Goal: Transaction & Acquisition: Purchase product/service

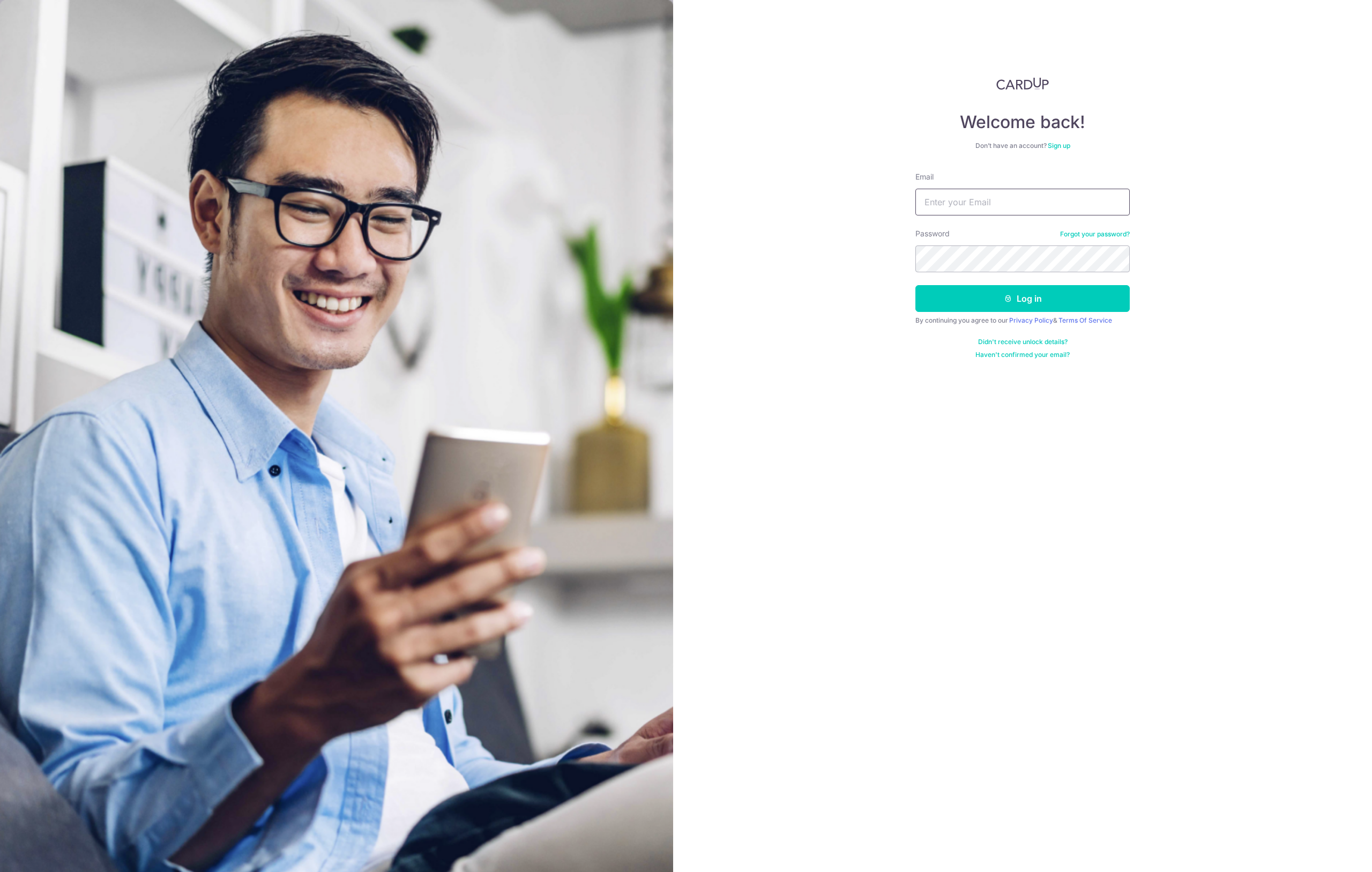
type input "[EMAIL_ADDRESS][DOMAIN_NAME]"
click at [1022, 298] on button "Log in" at bounding box center [1023, 298] width 215 height 27
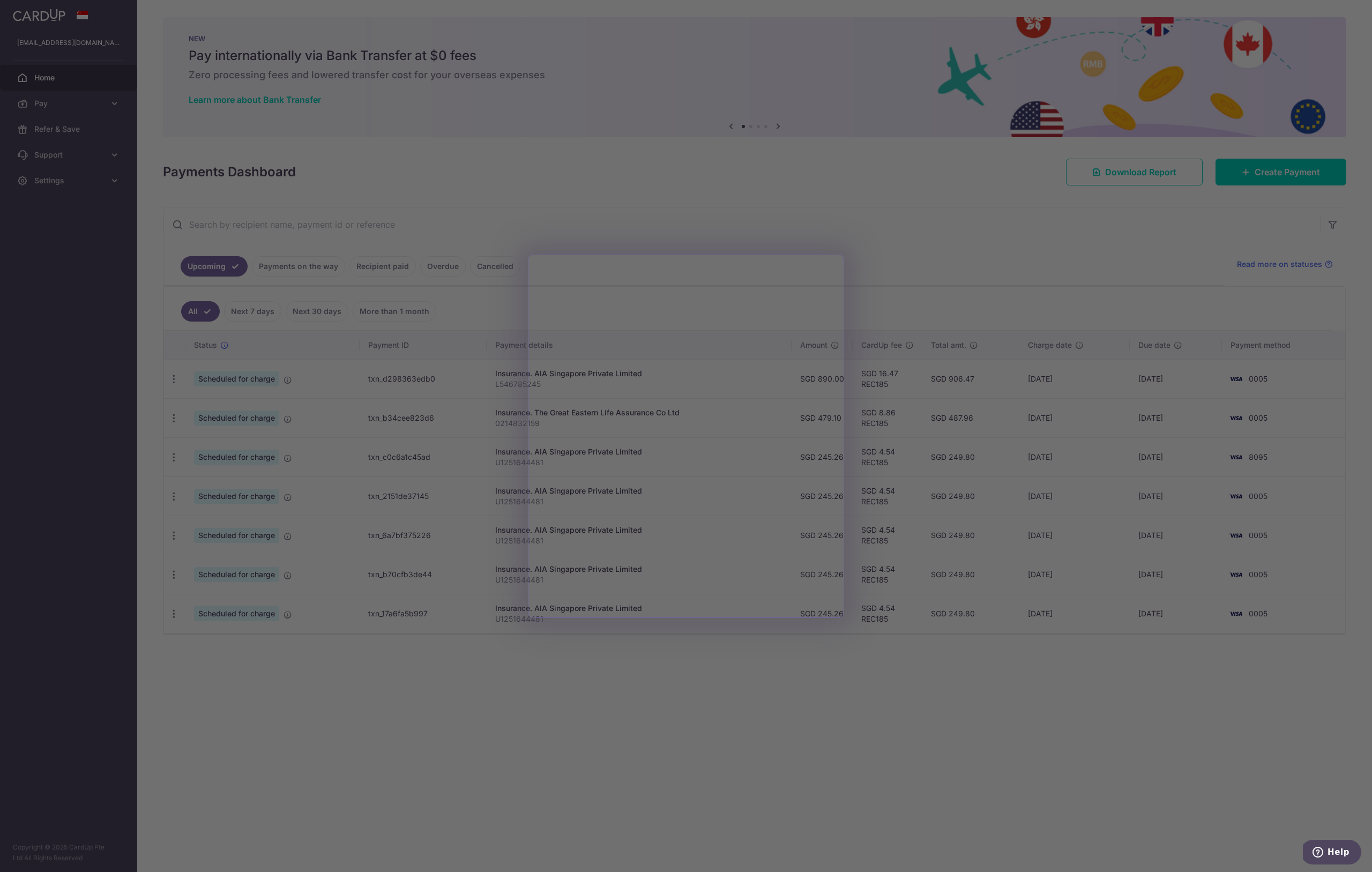
click at [981, 238] on div at bounding box center [693, 440] width 1386 height 880
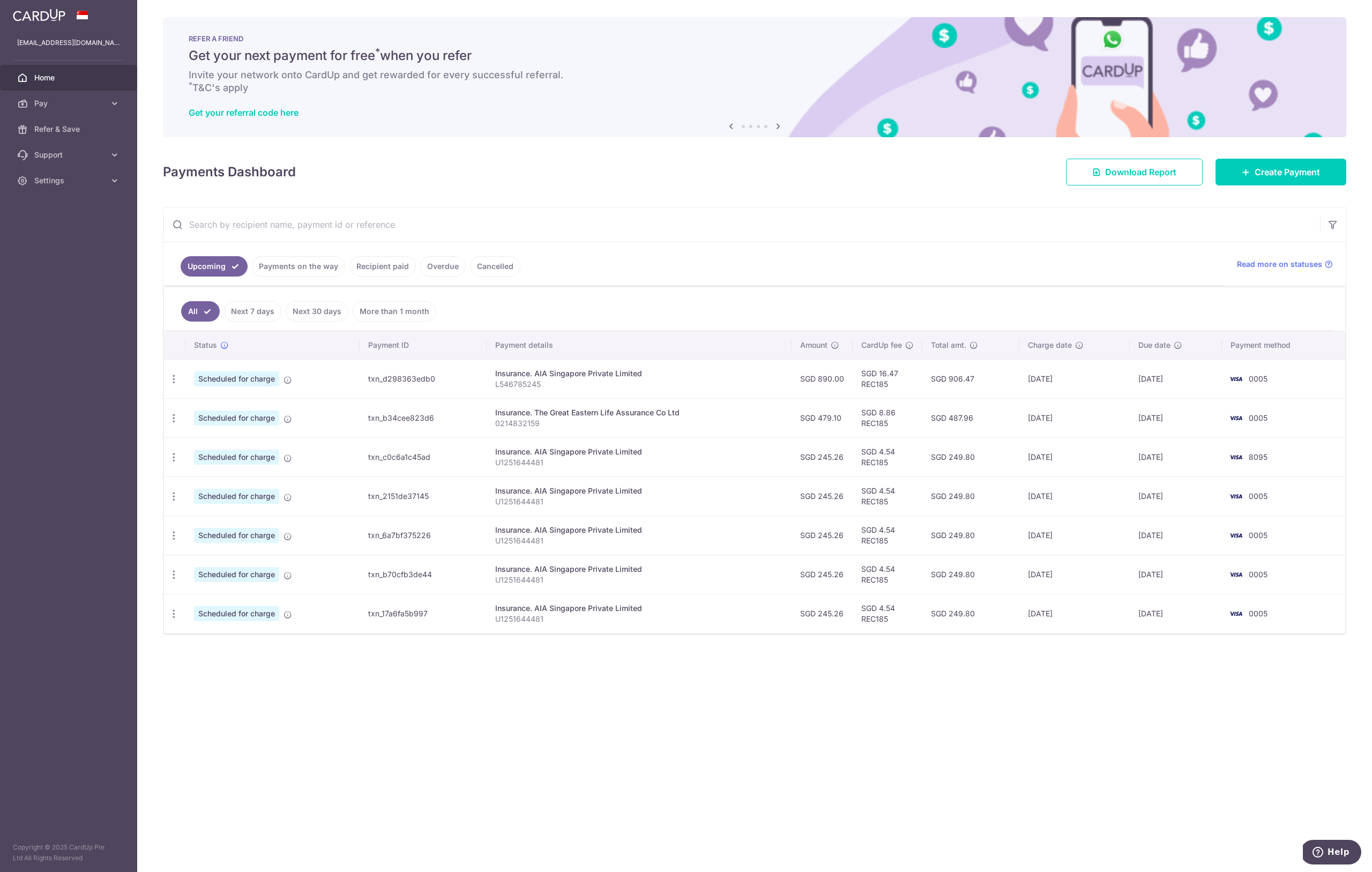
click at [49, 18] on img at bounding box center [39, 15] width 53 height 13
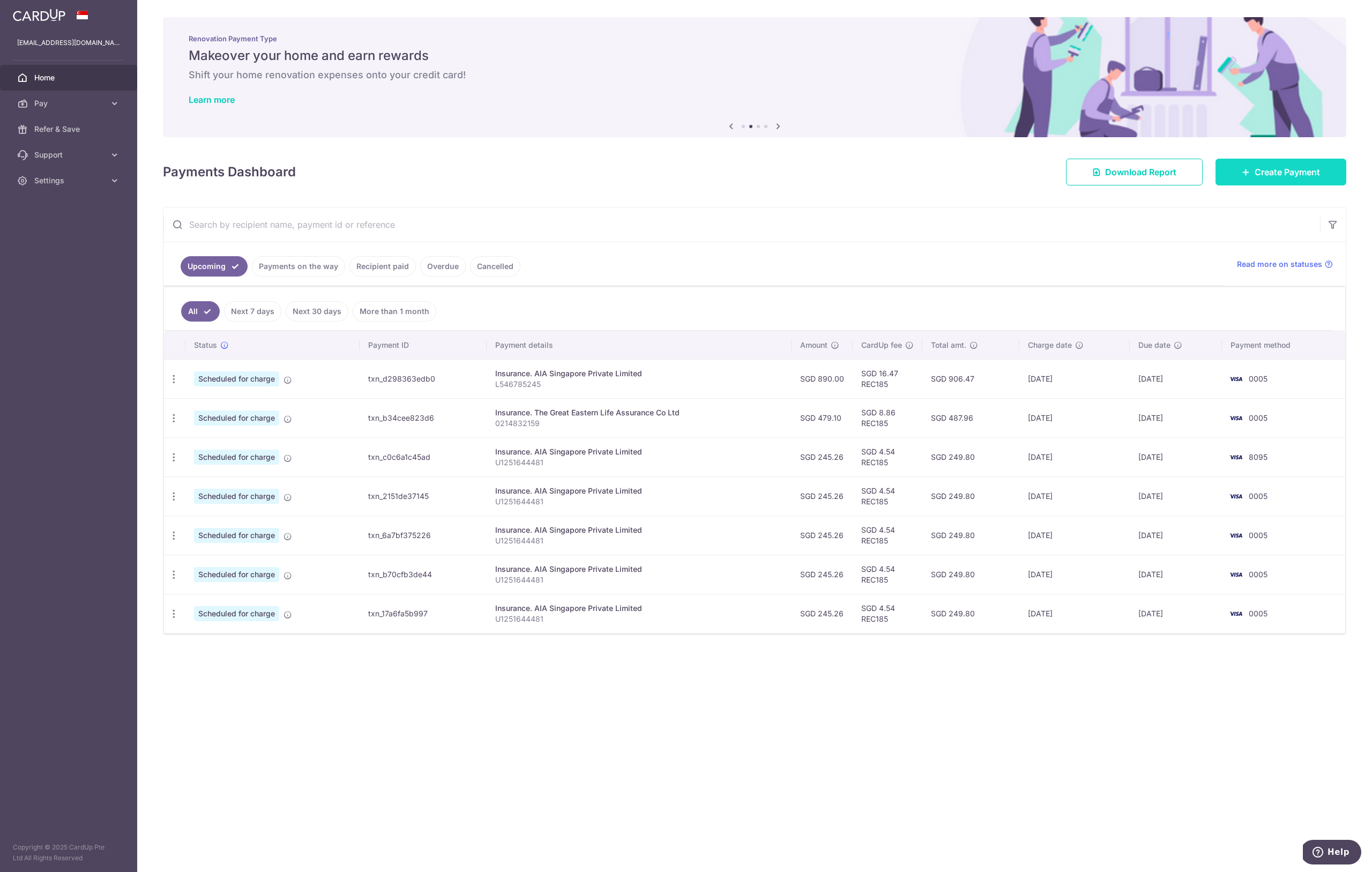
click at [1257, 176] on span "Create Payment" at bounding box center [1287, 172] width 65 height 13
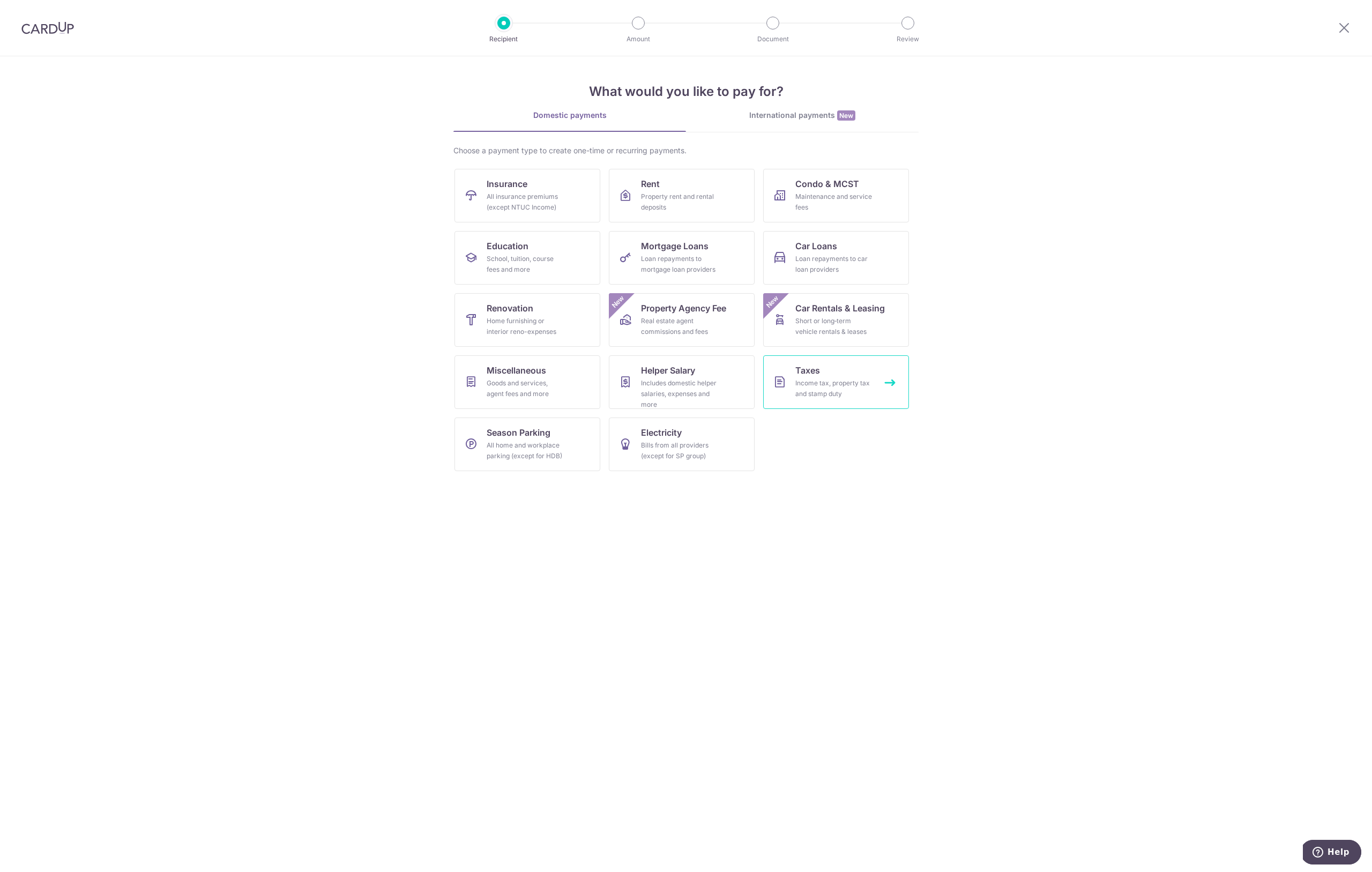
click at [817, 389] on div "Income tax, property tax and stamp duty" at bounding box center [834, 388] width 77 height 21
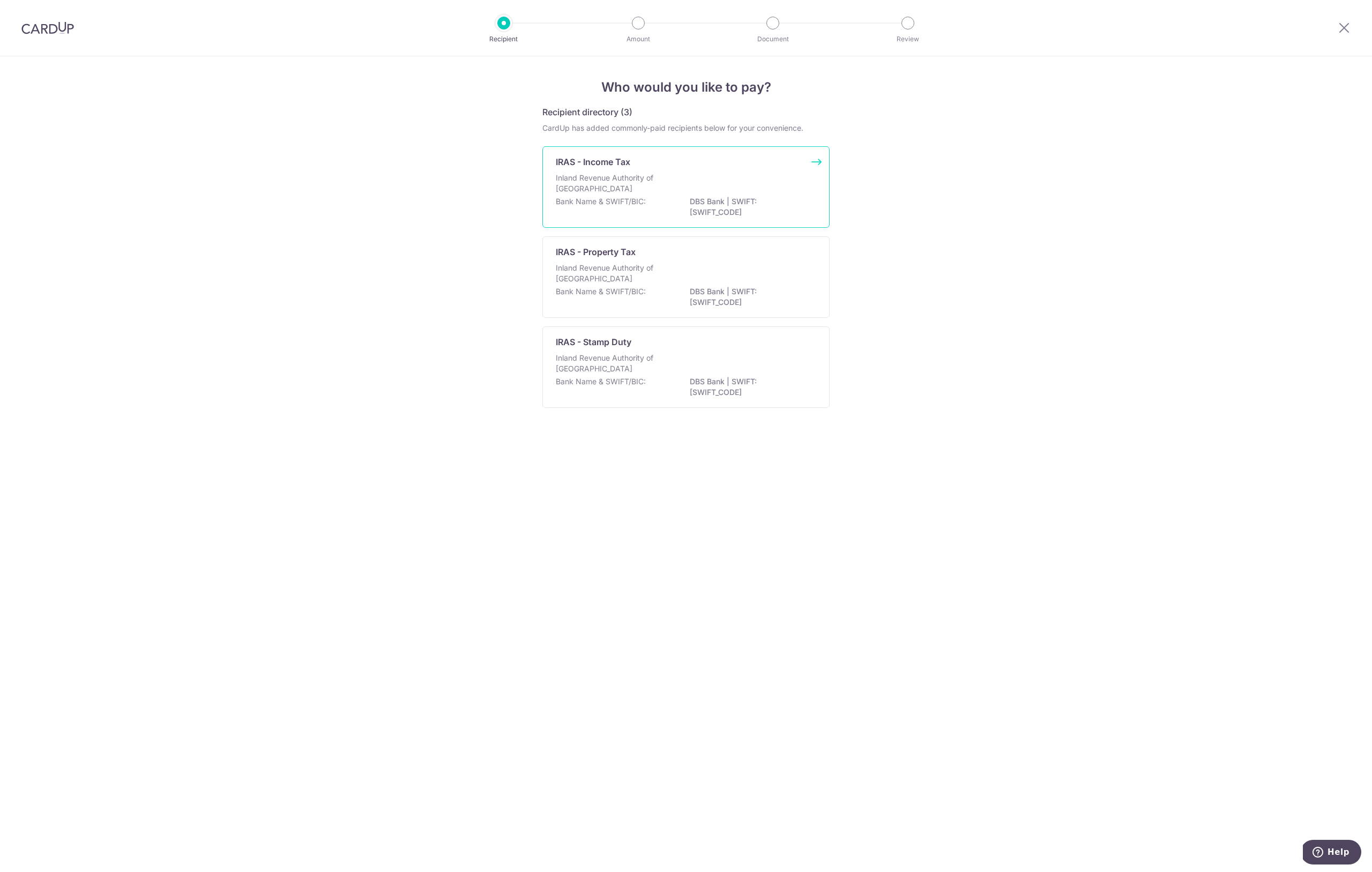
click at [657, 204] on div "Bank Name & SWIFT/BIC: DBS Bank | SWIFT: DBSSSGSGXXX" at bounding box center [686, 207] width 261 height 22
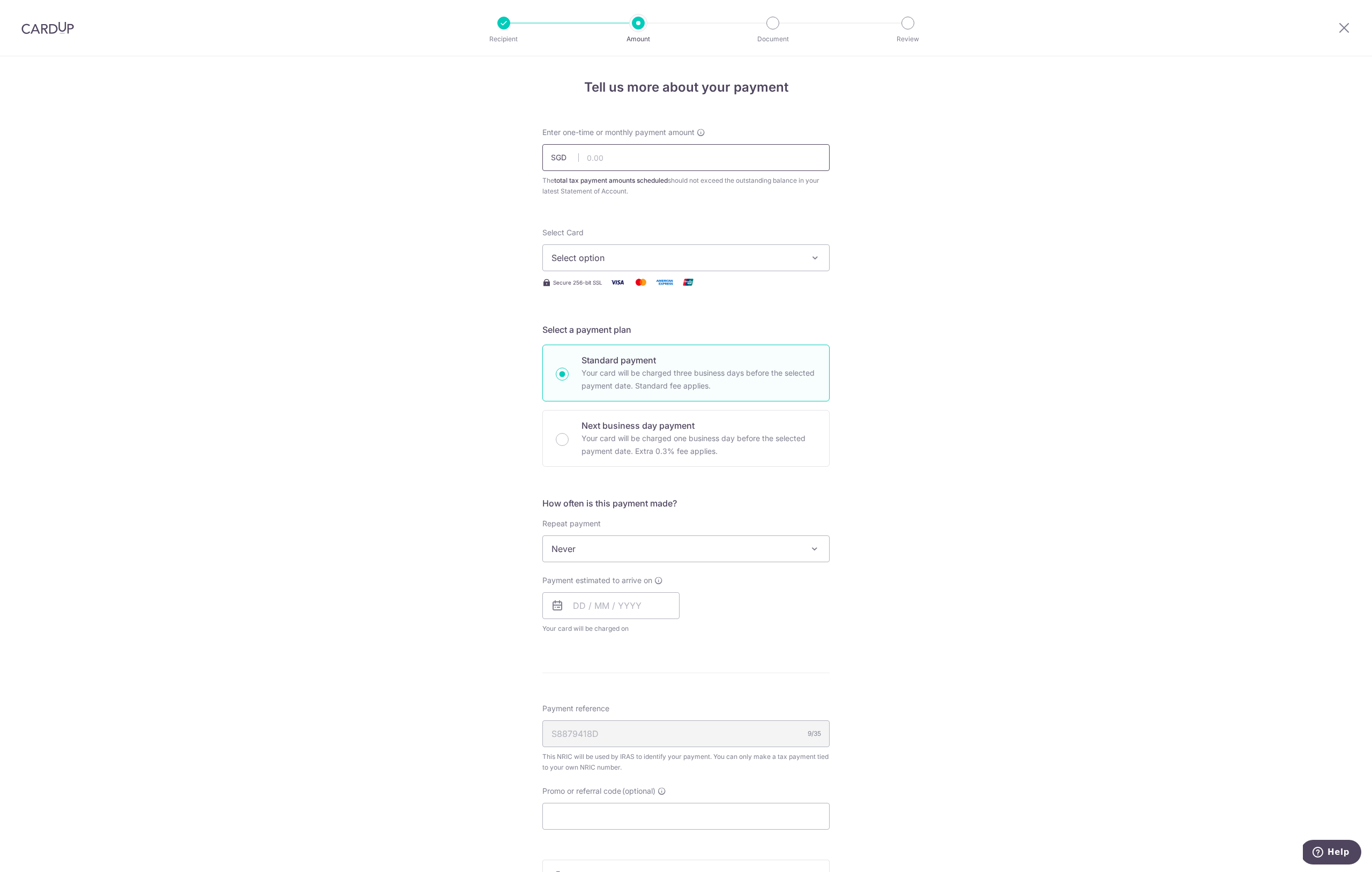
click at [628, 163] on input "text" at bounding box center [686, 158] width 287 height 27
type input "990.81"
click at [644, 263] on span "Select option" at bounding box center [676, 258] width 250 height 13
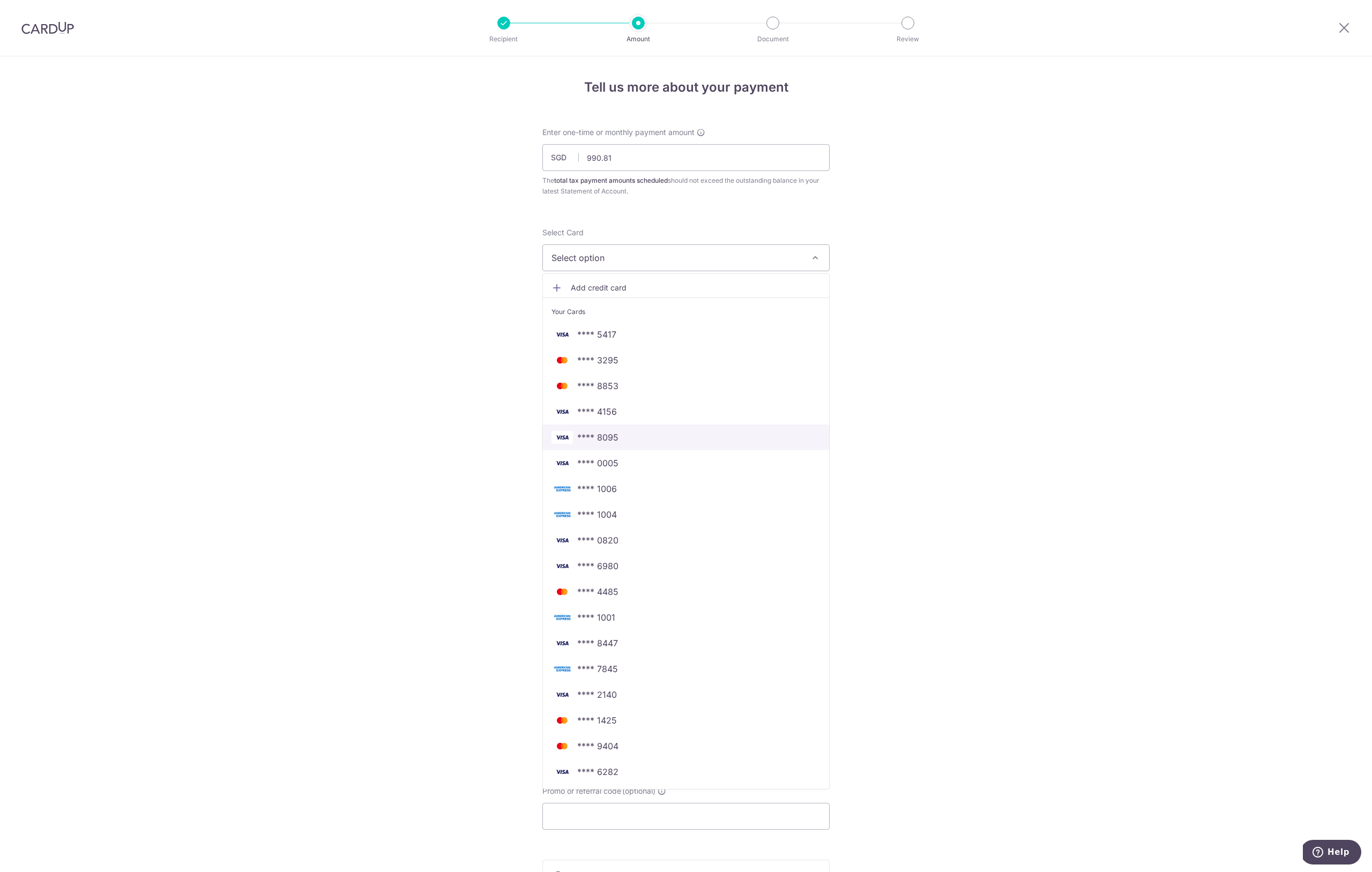
click at [646, 437] on span "**** 8095" at bounding box center [686, 437] width 269 height 13
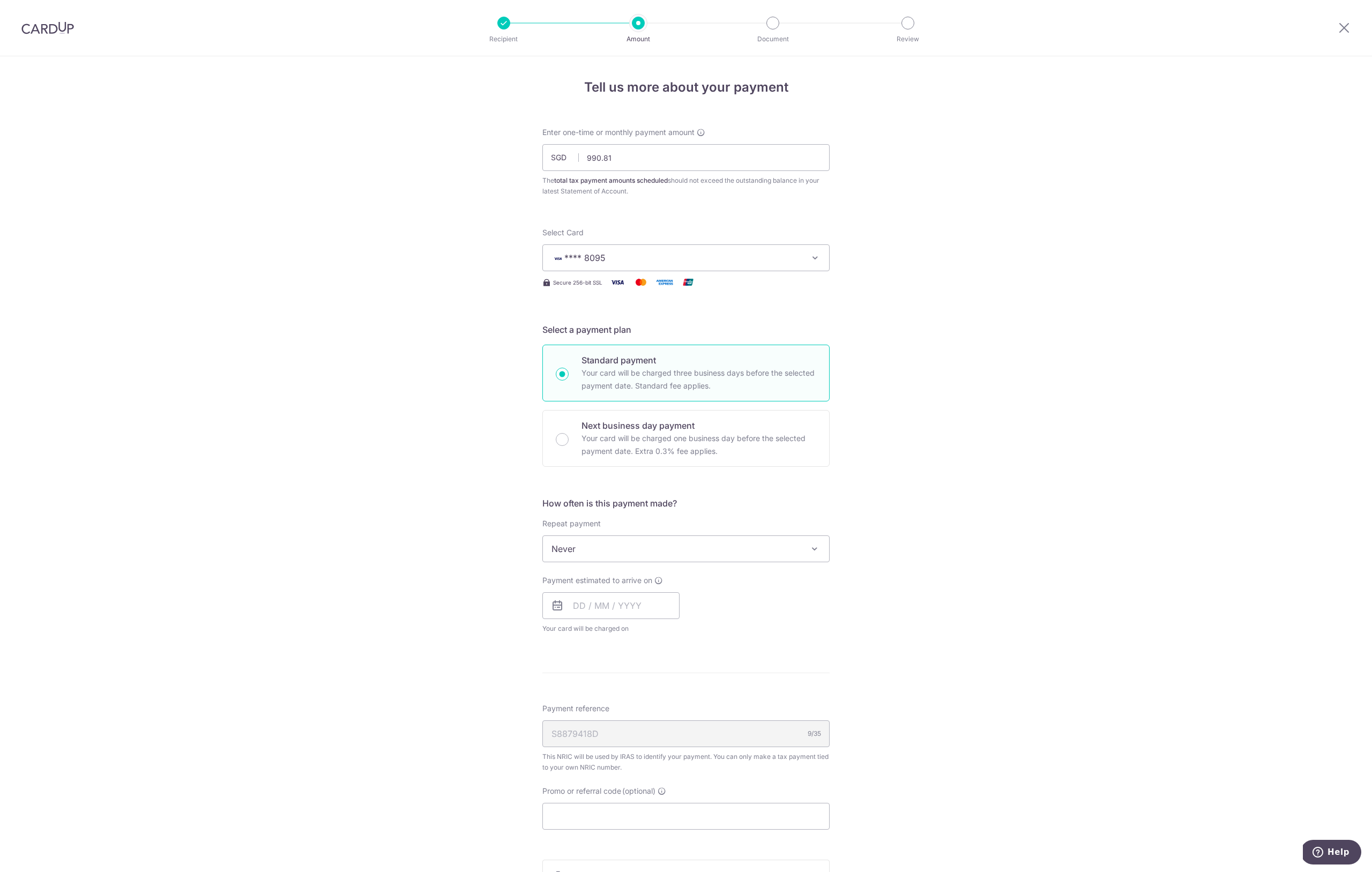
click at [703, 551] on span "Never" at bounding box center [686, 549] width 286 height 25
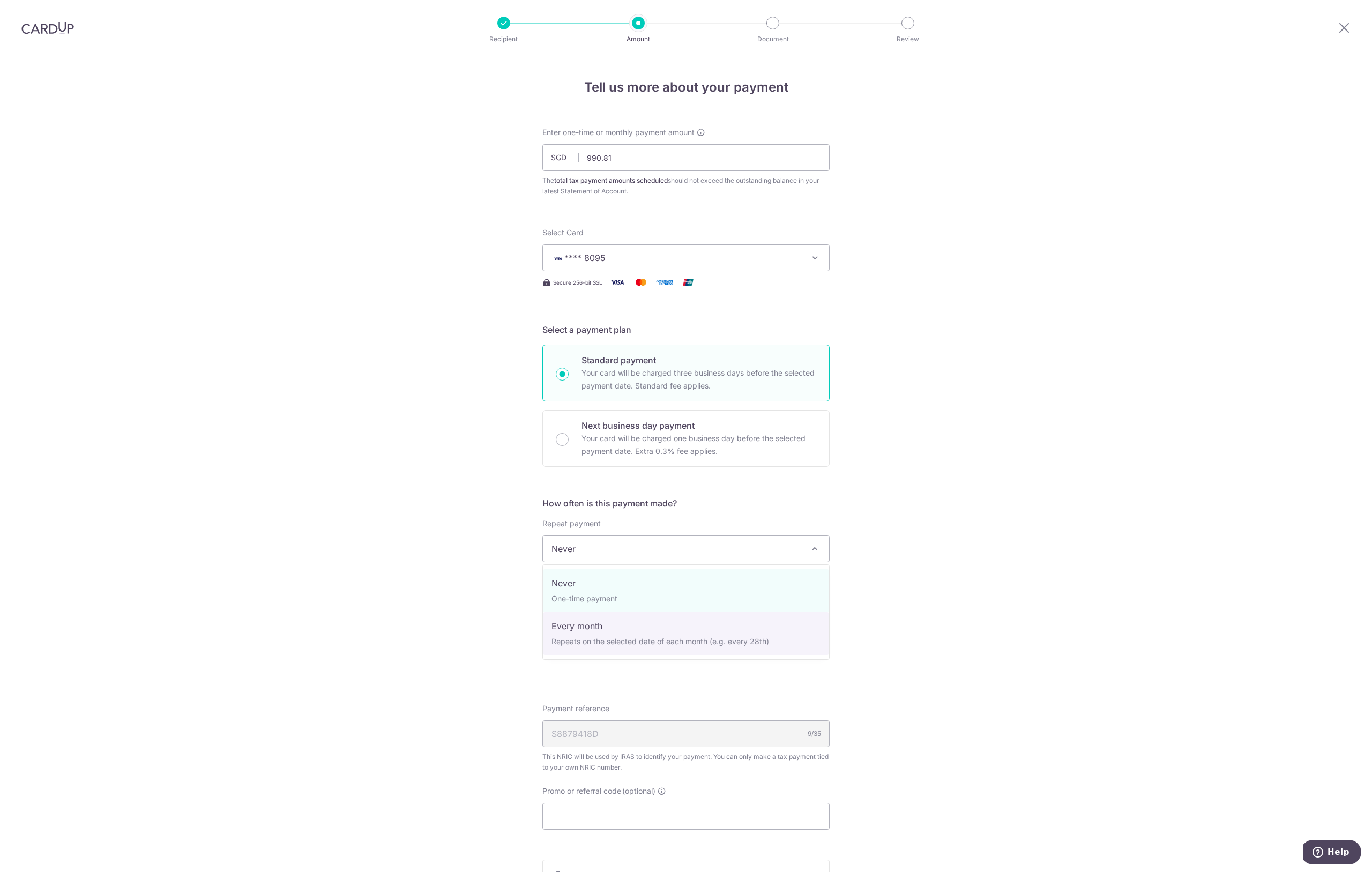
select select "3"
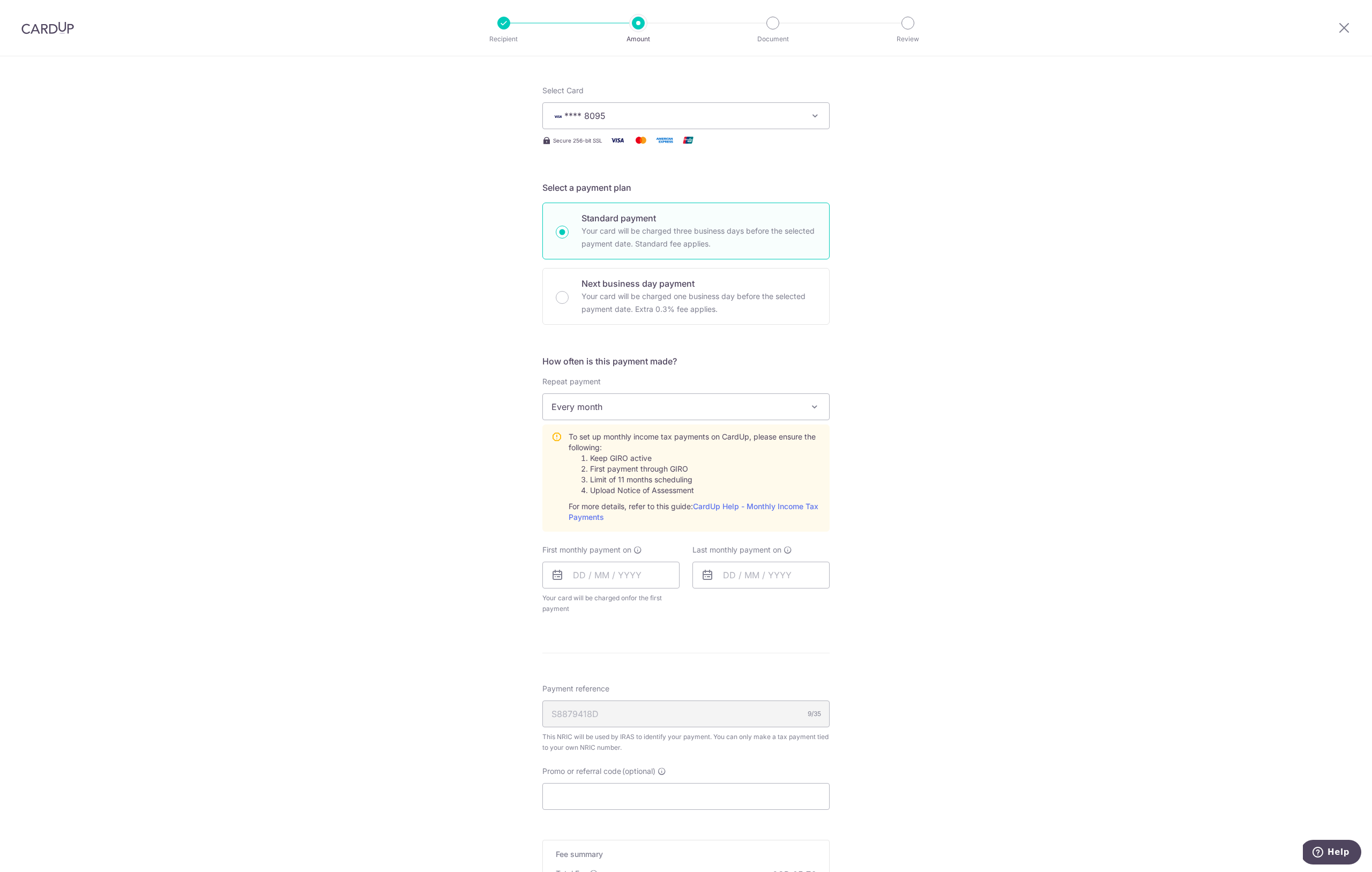
scroll to position [144, 0]
click at [630, 574] on input "text" at bounding box center [611, 573] width 137 height 27
click at [627, 714] on link "24" at bounding box center [629, 713] width 17 height 17
type input "24/09/2025"
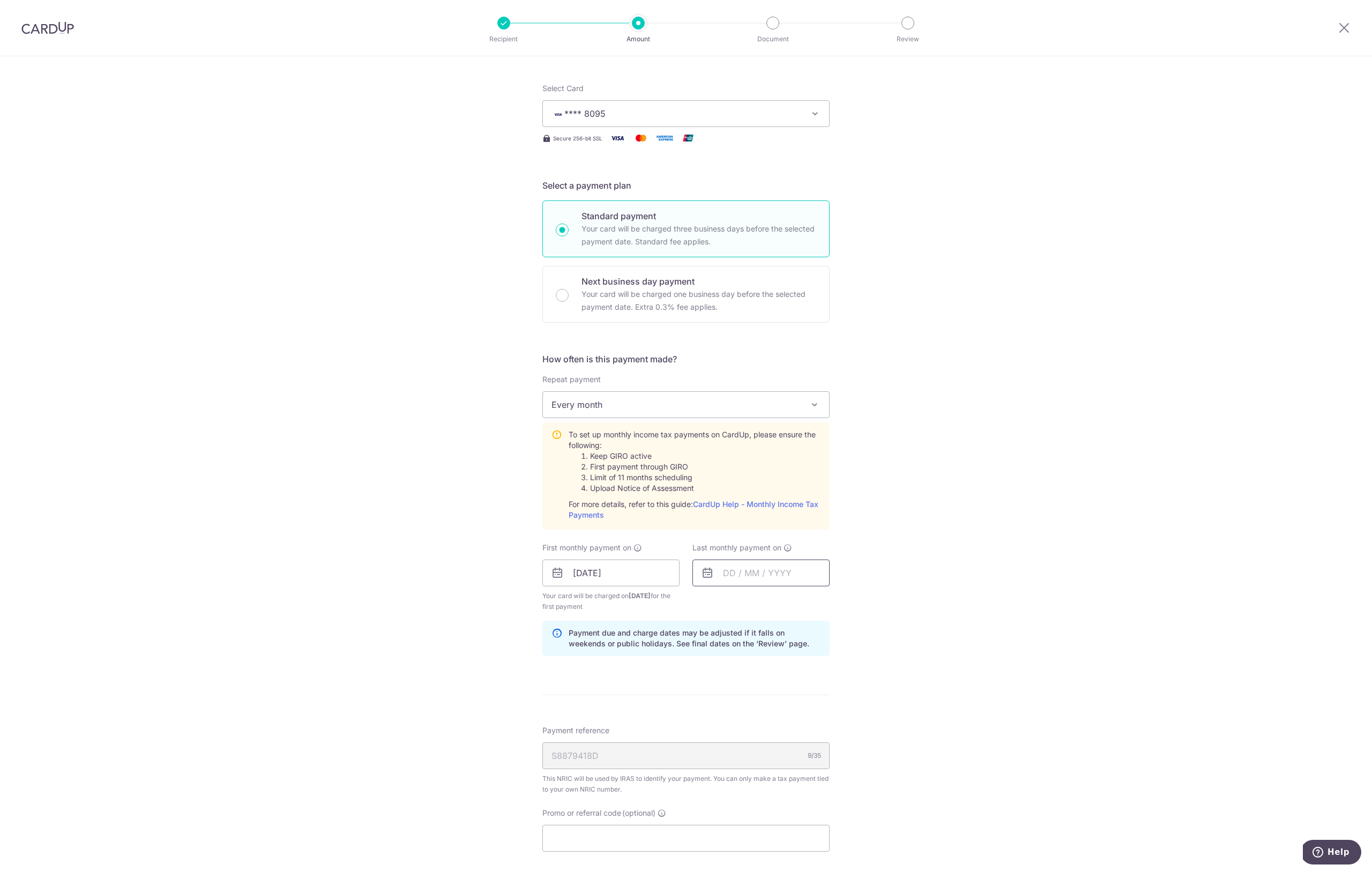
click at [755, 575] on input "text" at bounding box center [761, 573] width 137 height 27
click at [843, 601] on link "Next" at bounding box center [843, 602] width 13 height 13
click at [846, 603] on link "Next" at bounding box center [843, 602] width 13 height 13
click at [846, 603] on link "Next" at bounding box center [843, 602] width 13 height 13
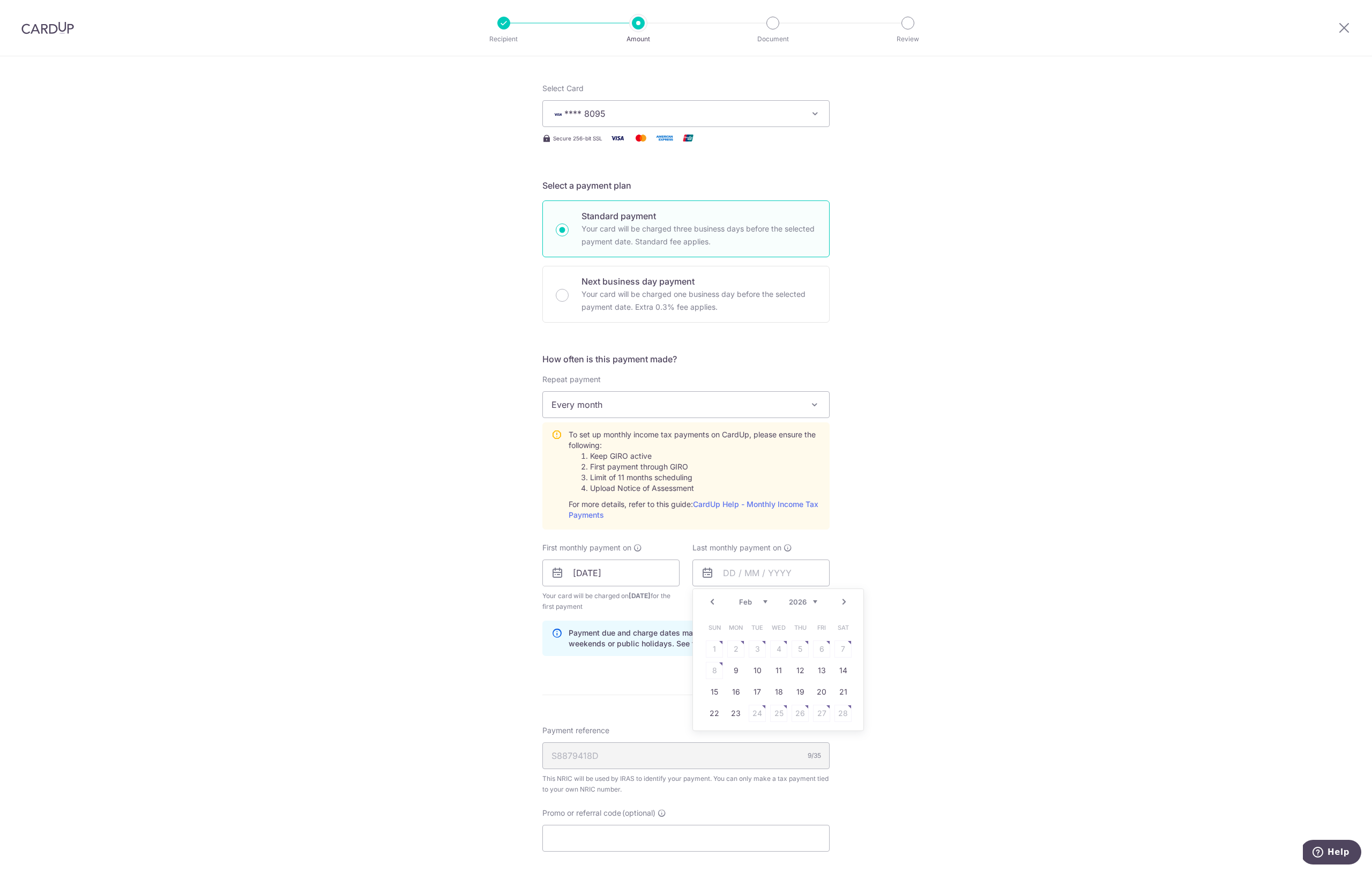
click at [846, 603] on link "Next" at bounding box center [843, 602] width 13 height 13
click at [779, 712] on link "25" at bounding box center [778, 713] width 17 height 17
type input "25/03/2026"
click at [901, 629] on div "Tell us more about your payment Enter one-time or monthly payment amount SGD 99…" at bounding box center [686, 492] width 1372 height 1161
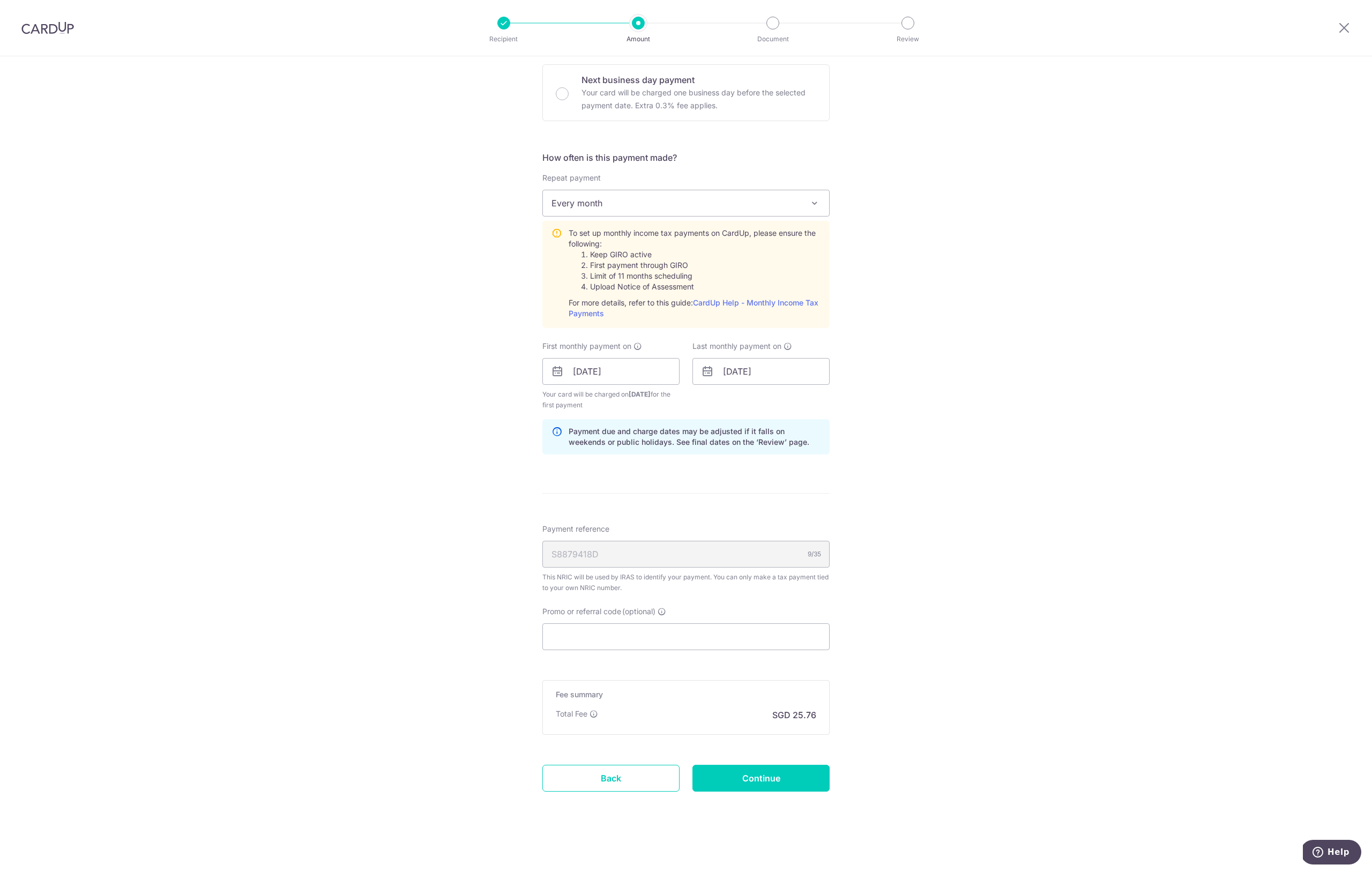
scroll to position [346, 0]
click at [670, 642] on input "Promo or referral code (optional)" at bounding box center [686, 637] width 287 height 27
paste input "VTAX25R"
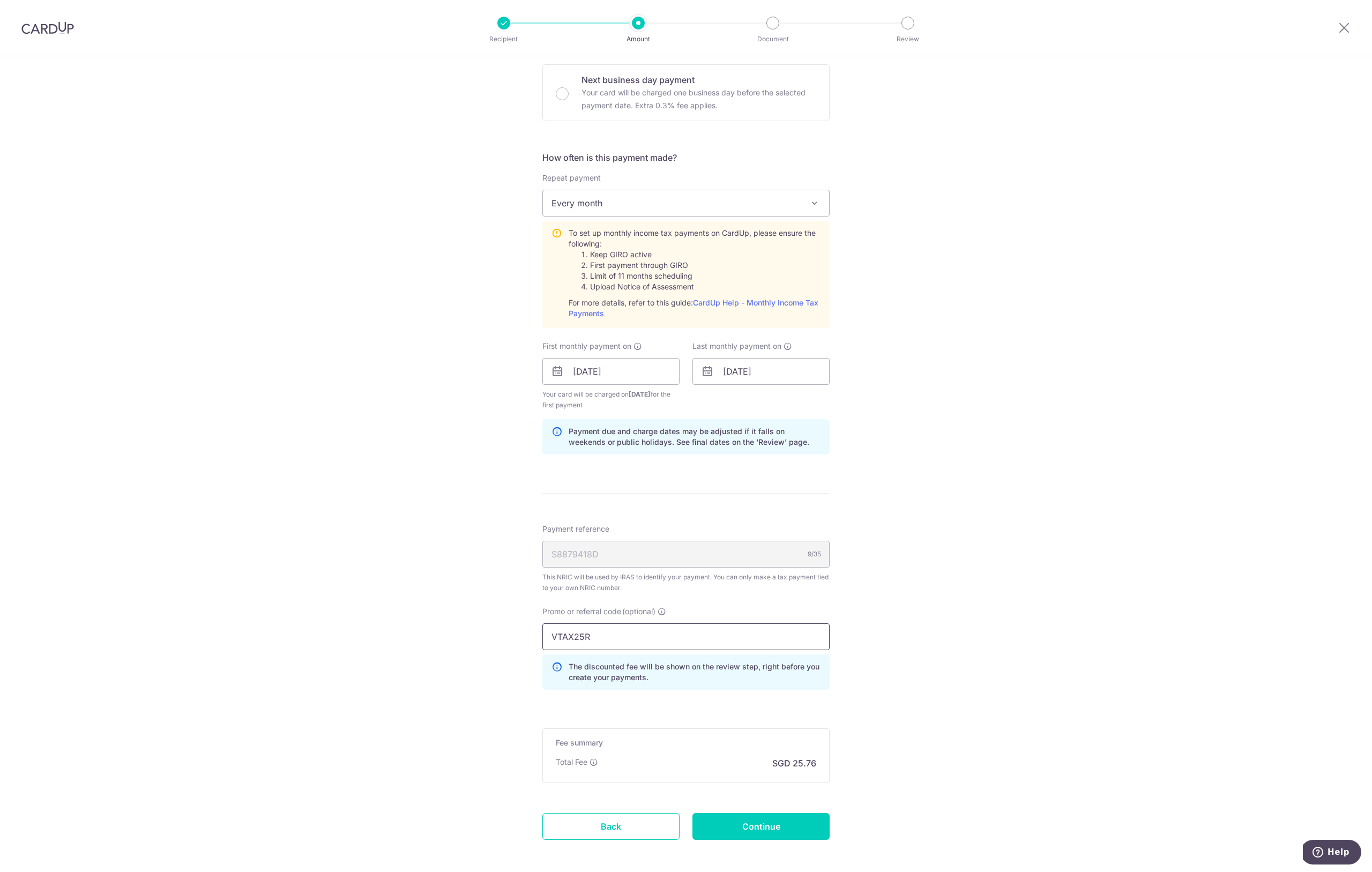
type input "VTAX25R"
click at [877, 566] on div "Tell us more about your payment Enter one-time or monthly payment amount SGD 99…" at bounding box center [686, 315] width 1372 height 1210
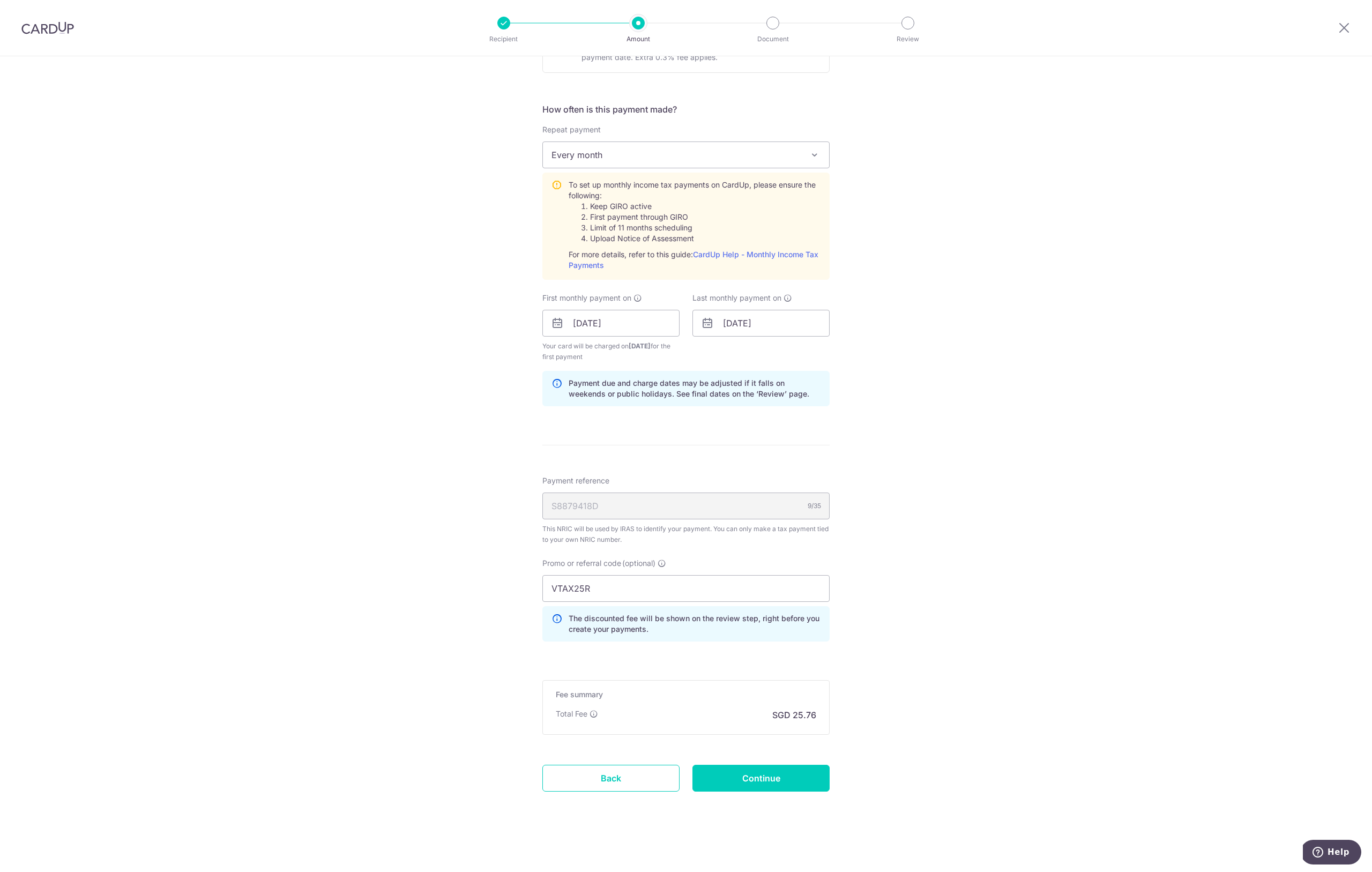
scroll to position [394, 0]
click at [777, 777] on input "Continue" at bounding box center [761, 778] width 137 height 27
type input "Create Schedule"
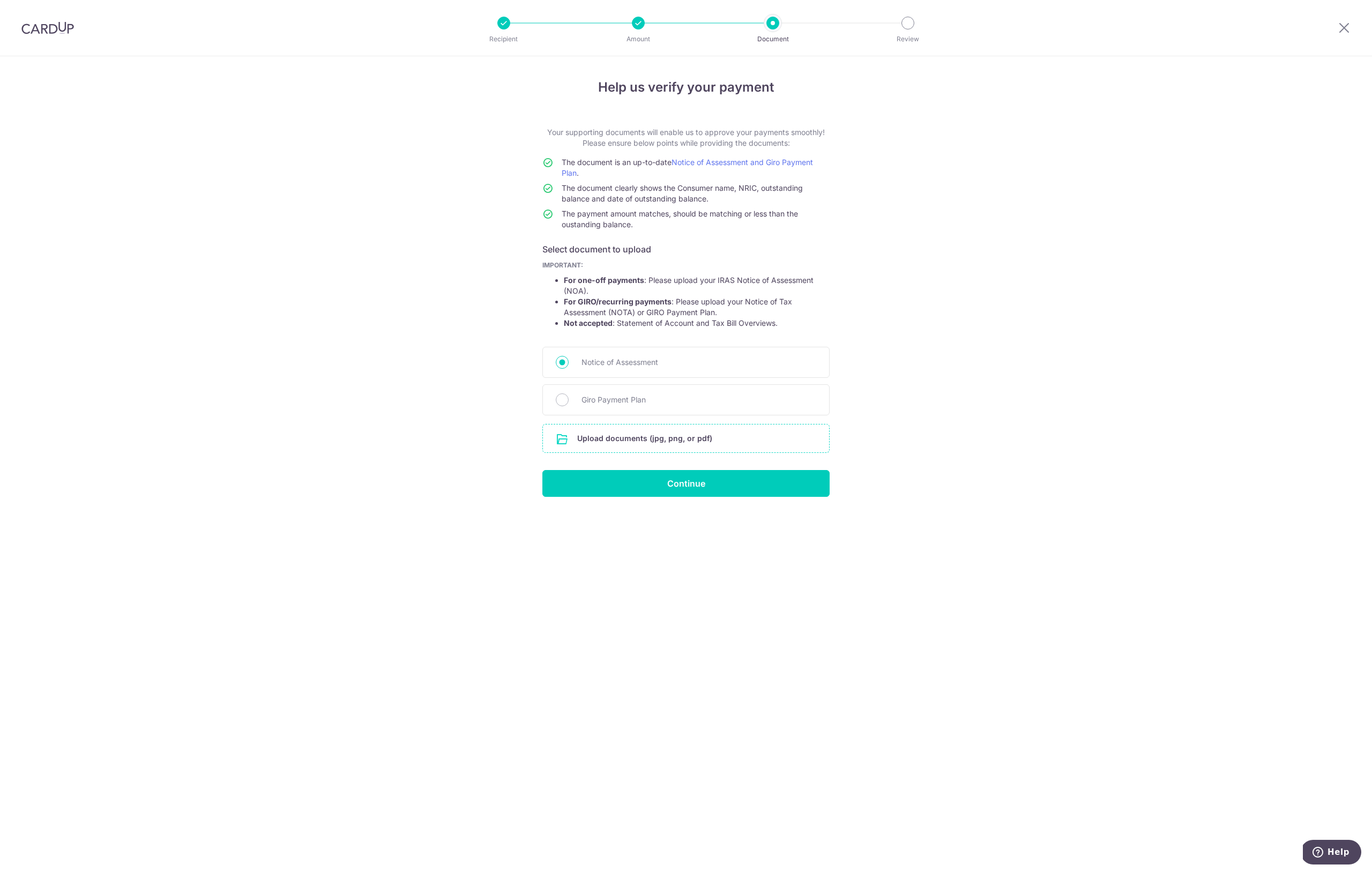
click at [619, 439] on input "file" at bounding box center [686, 438] width 286 height 28
click at [593, 400] on span "Giro Payment Plan" at bounding box center [698, 400] width 235 height 13
click at [569, 400] on input "Giro Payment Plan" at bounding box center [562, 400] width 13 height 13
radio input "true"
click at [594, 439] on input "file" at bounding box center [686, 438] width 286 height 28
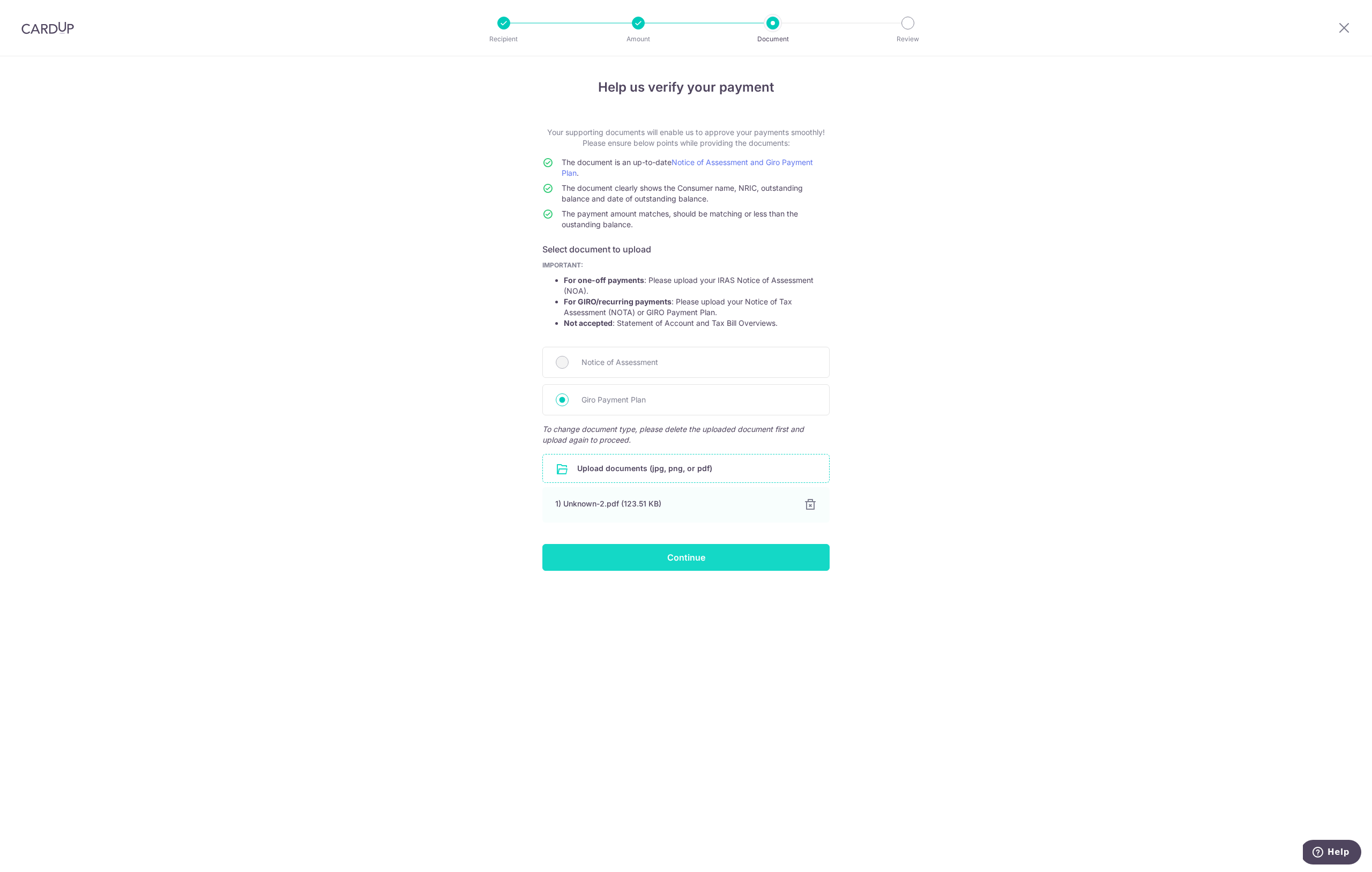
click at [690, 552] on input "Continue" at bounding box center [686, 557] width 287 height 27
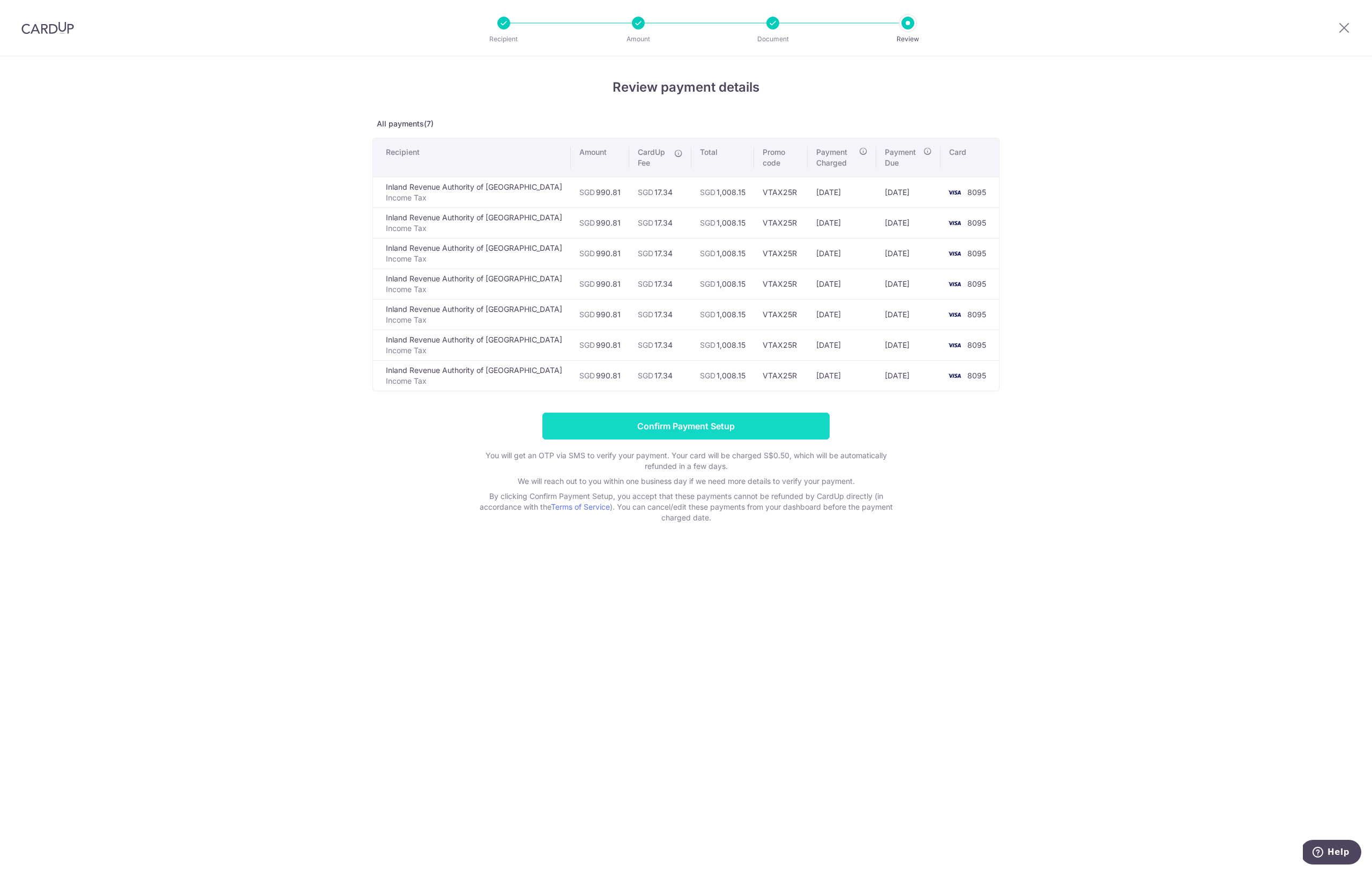
click at [691, 431] on input "Confirm Payment Setup" at bounding box center [686, 426] width 287 height 27
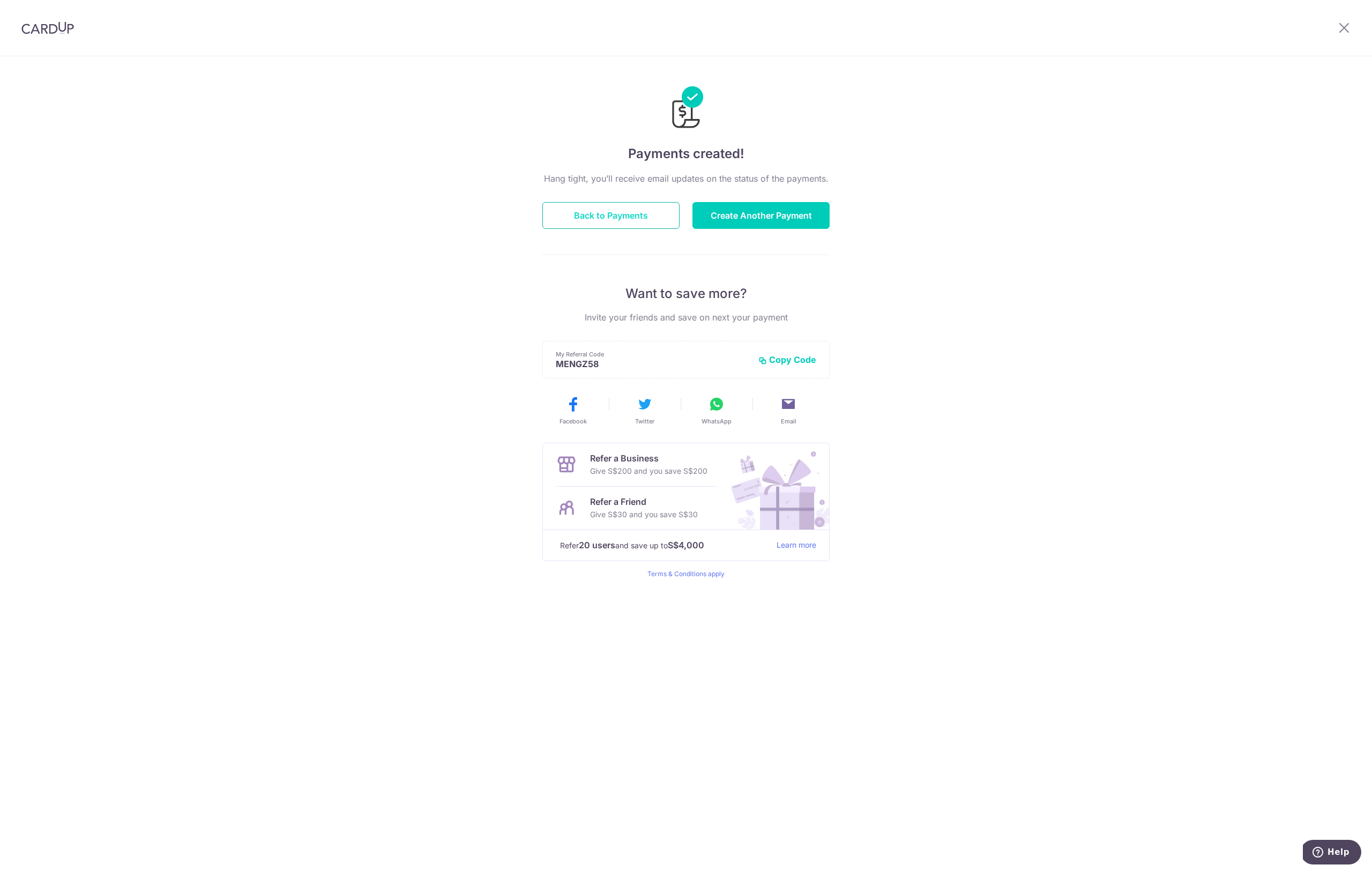
click at [584, 221] on button "Back to Payments" at bounding box center [611, 215] width 137 height 27
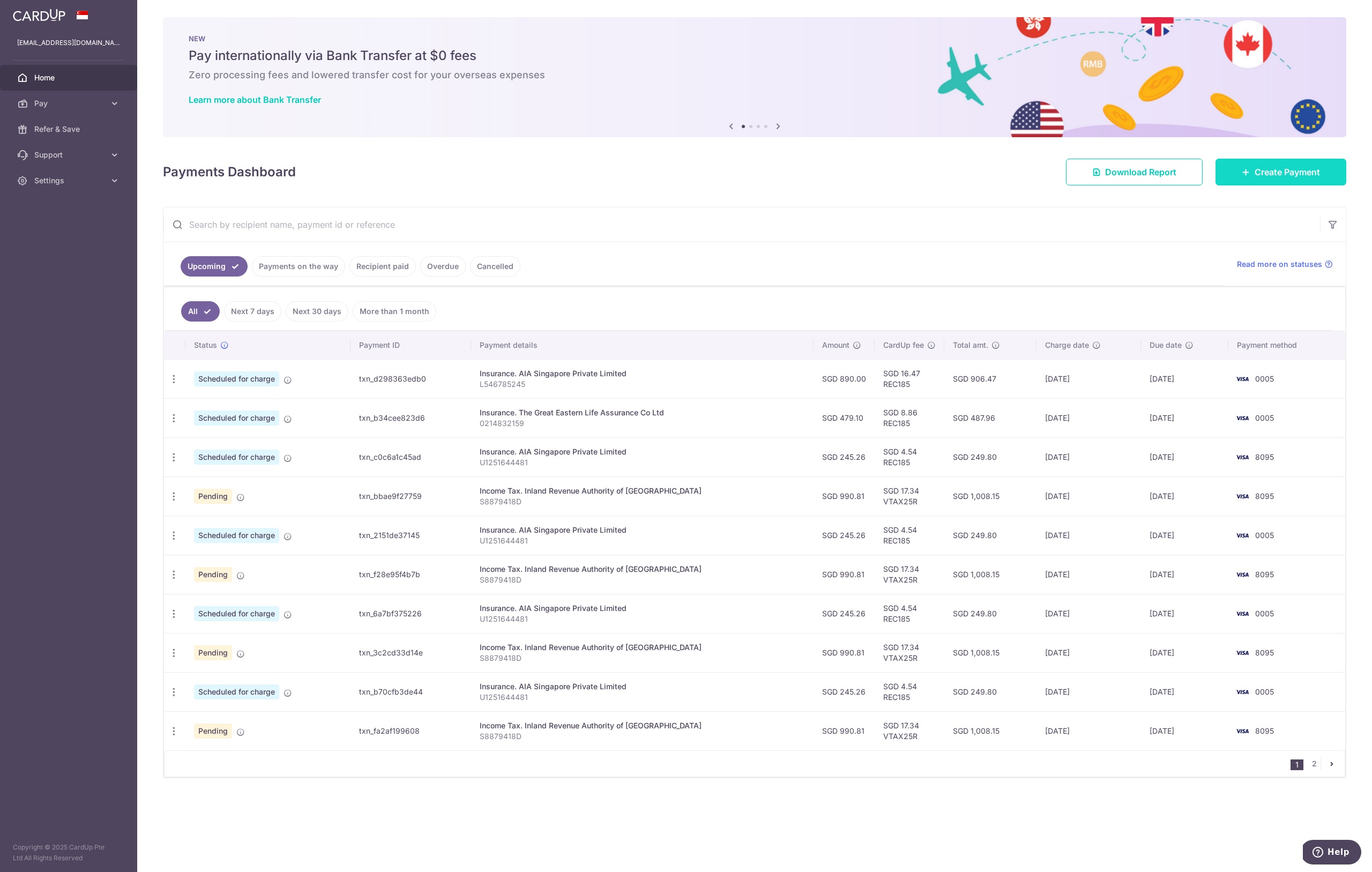
click at [1254, 180] on link "Create Payment" at bounding box center [1281, 172] width 131 height 27
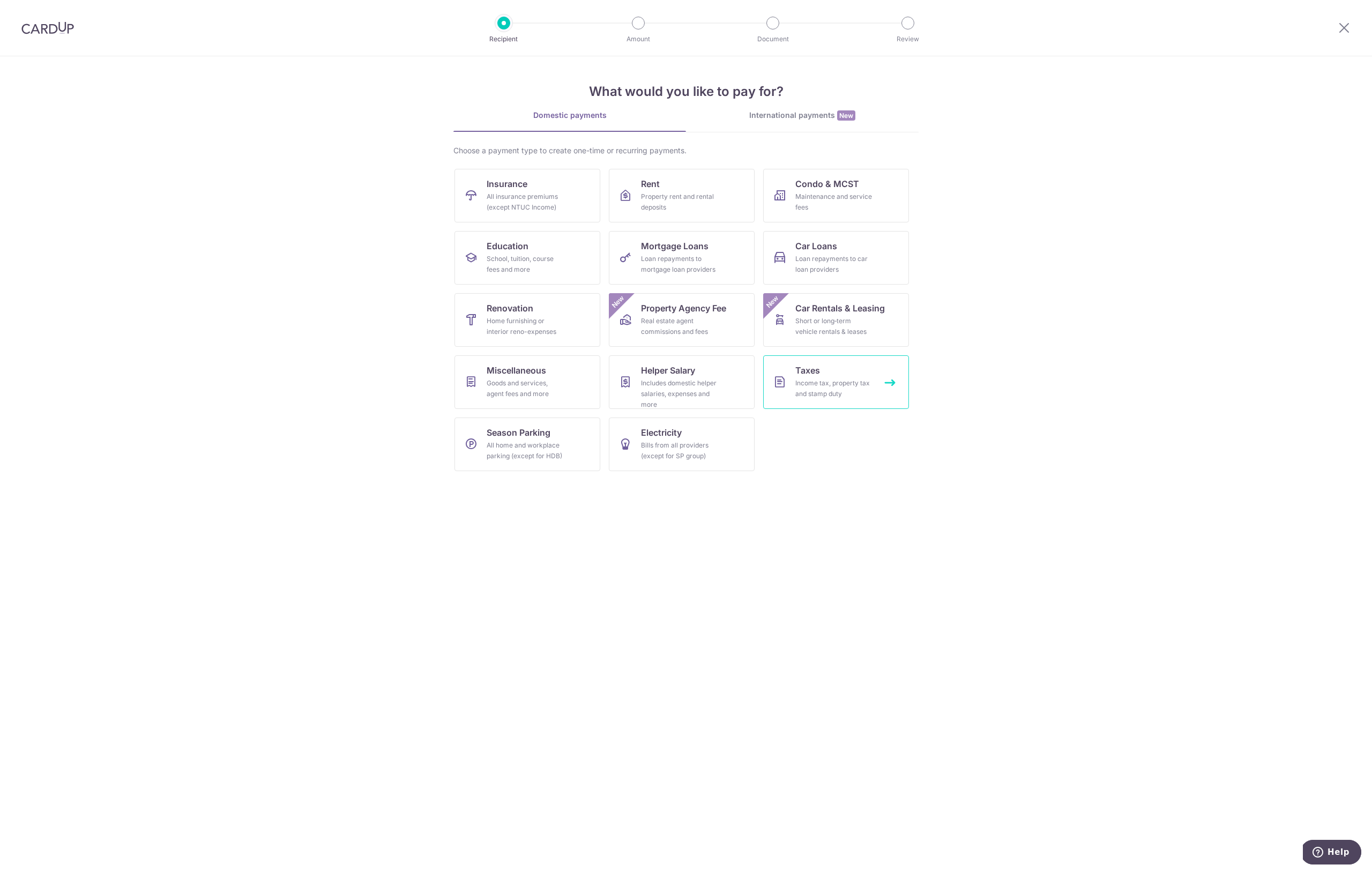
click at [810, 381] on div "Income tax, property tax and stamp duty" at bounding box center [834, 388] width 77 height 21
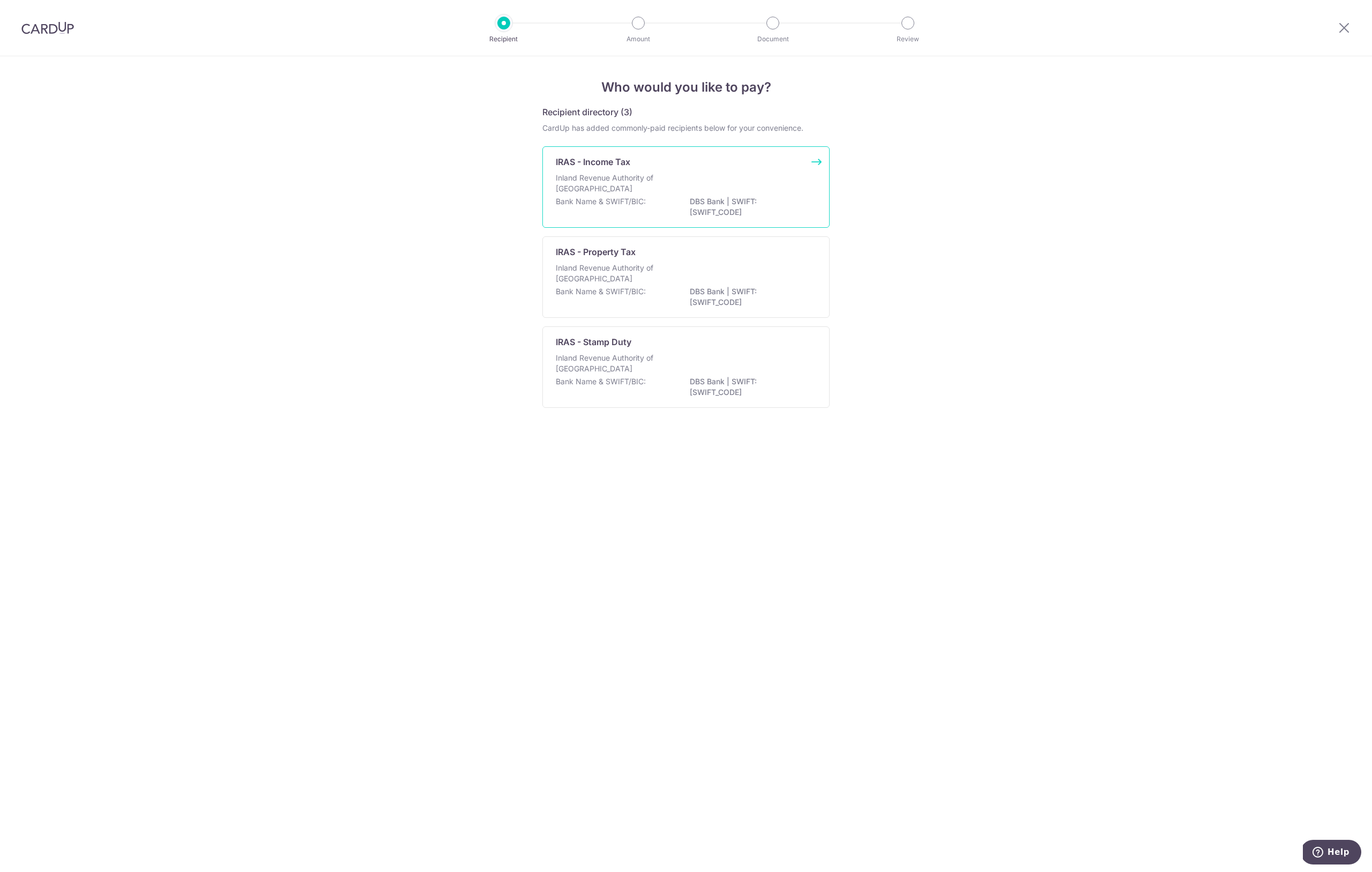
click at [711, 210] on div "Bank Name & SWIFT/BIC: DBS Bank | SWIFT: [SWIFT_CODE]" at bounding box center [686, 207] width 261 height 22
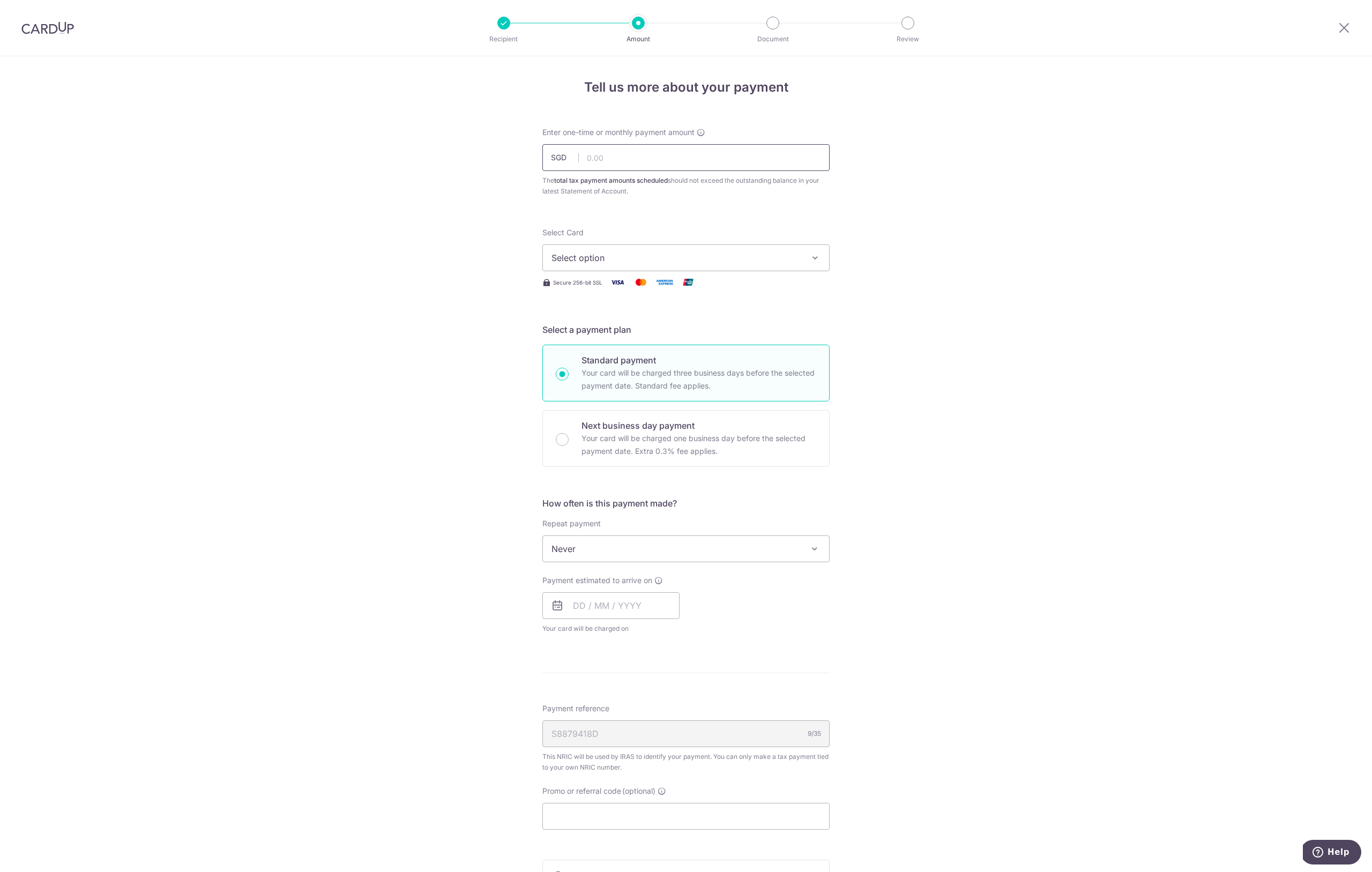
click at [624, 159] on input "text" at bounding box center [686, 158] width 287 height 27
type input "641.69"
click at [659, 255] on span "Select option" at bounding box center [676, 258] width 250 height 13
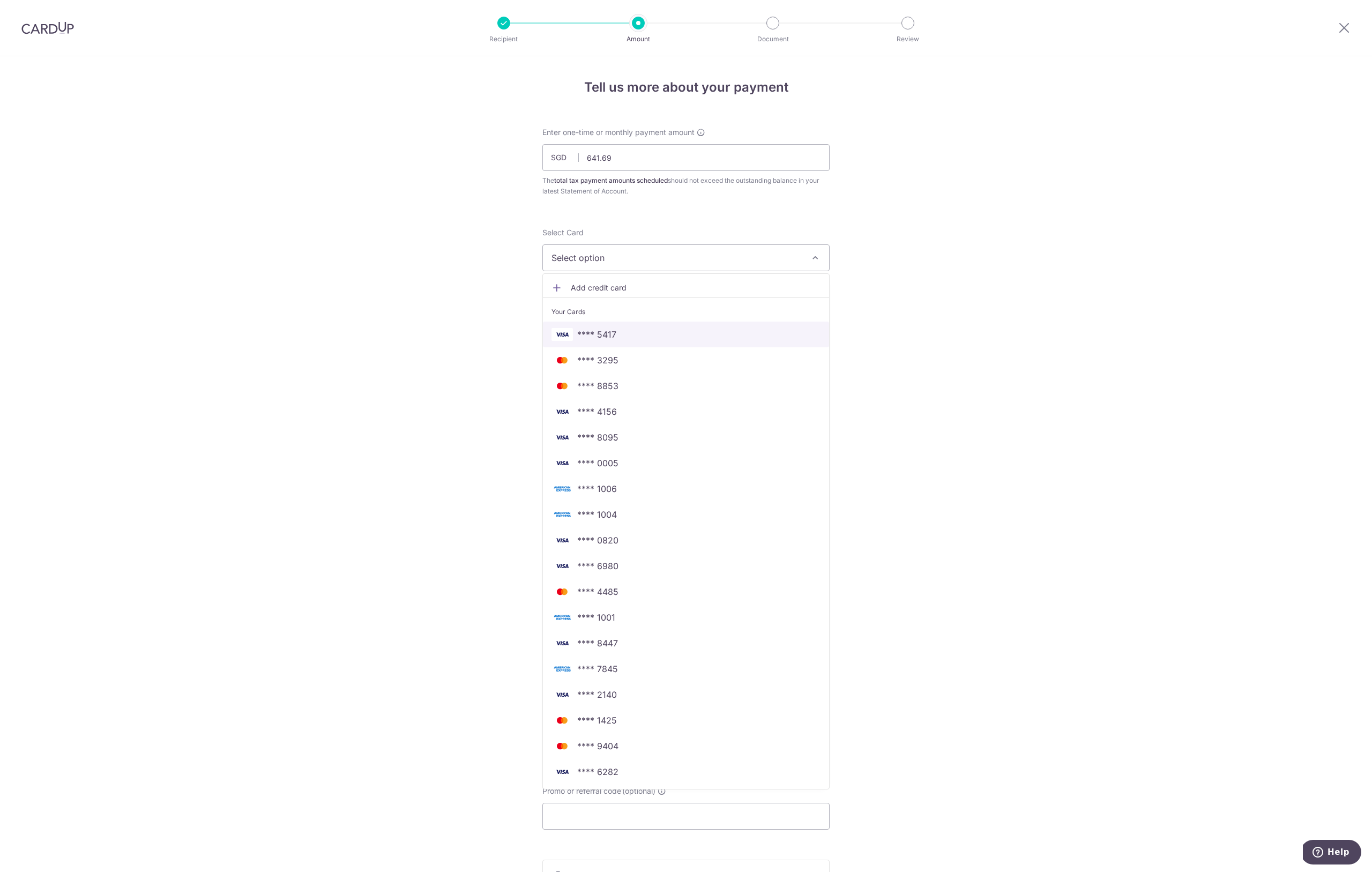
click at [606, 340] on span "**** 5417" at bounding box center [597, 334] width 39 height 13
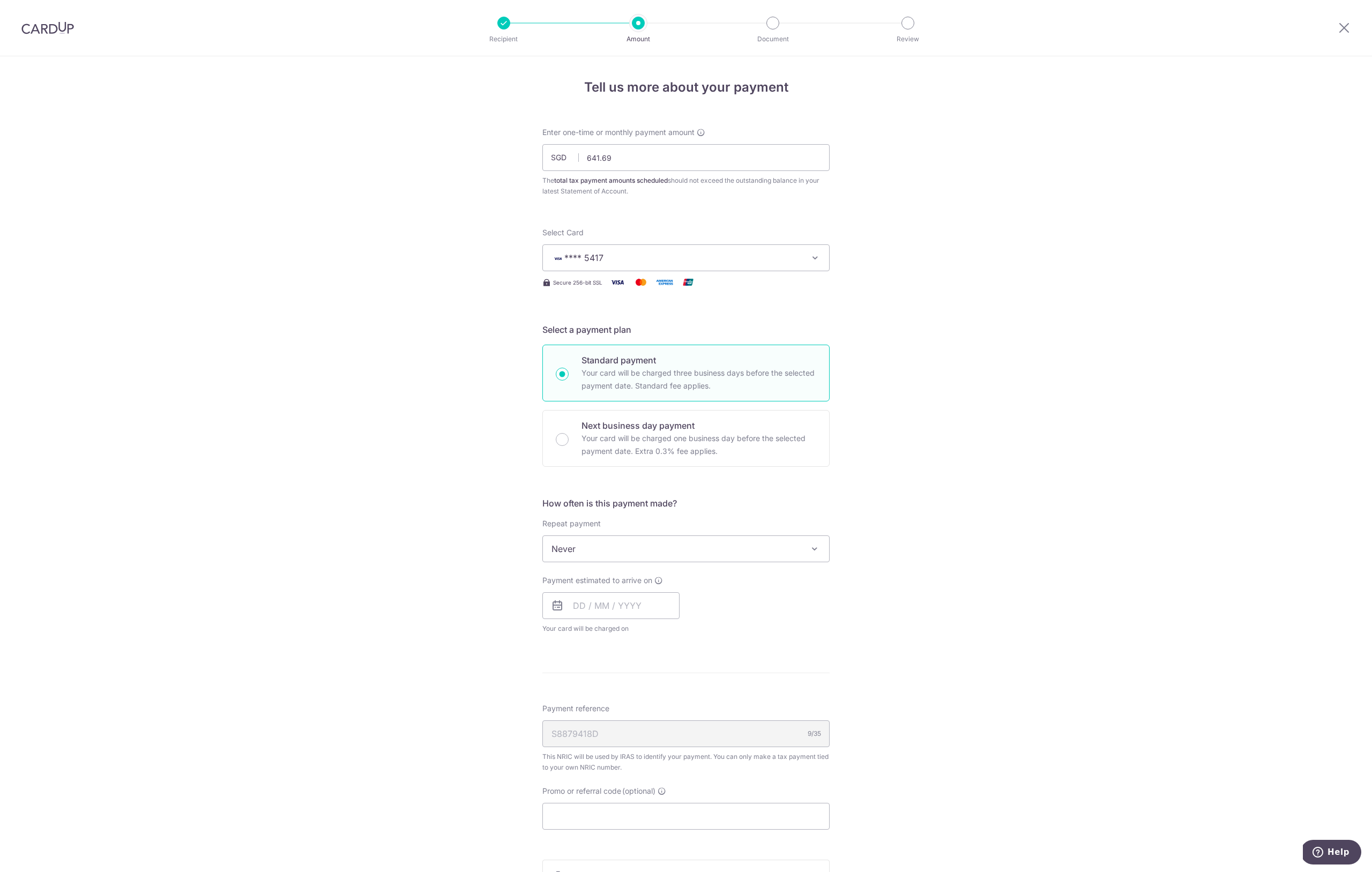
click at [633, 554] on span "Never" at bounding box center [686, 549] width 286 height 25
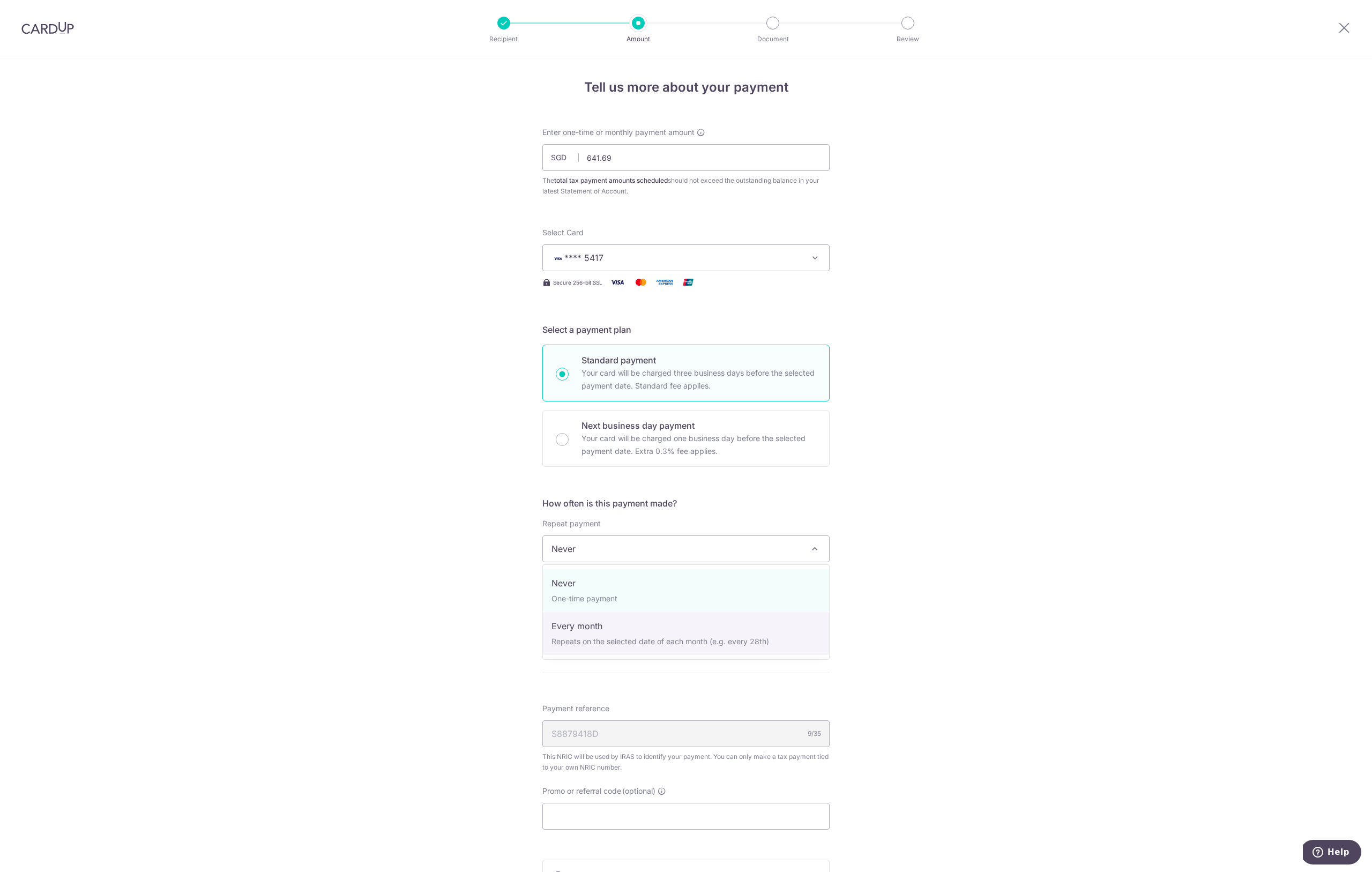
select select "3"
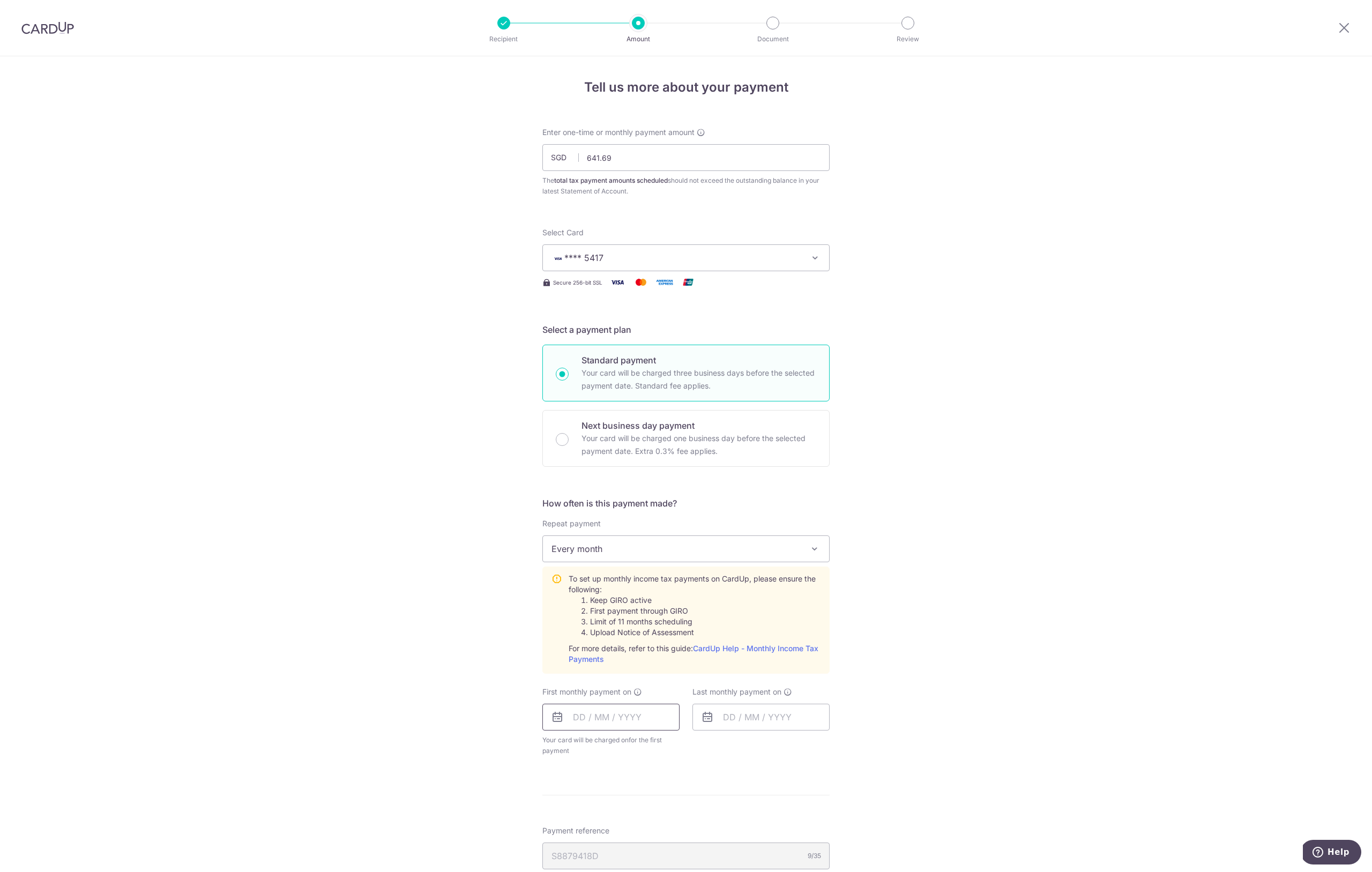
click at [612, 719] on input "text" at bounding box center [611, 717] width 137 height 27
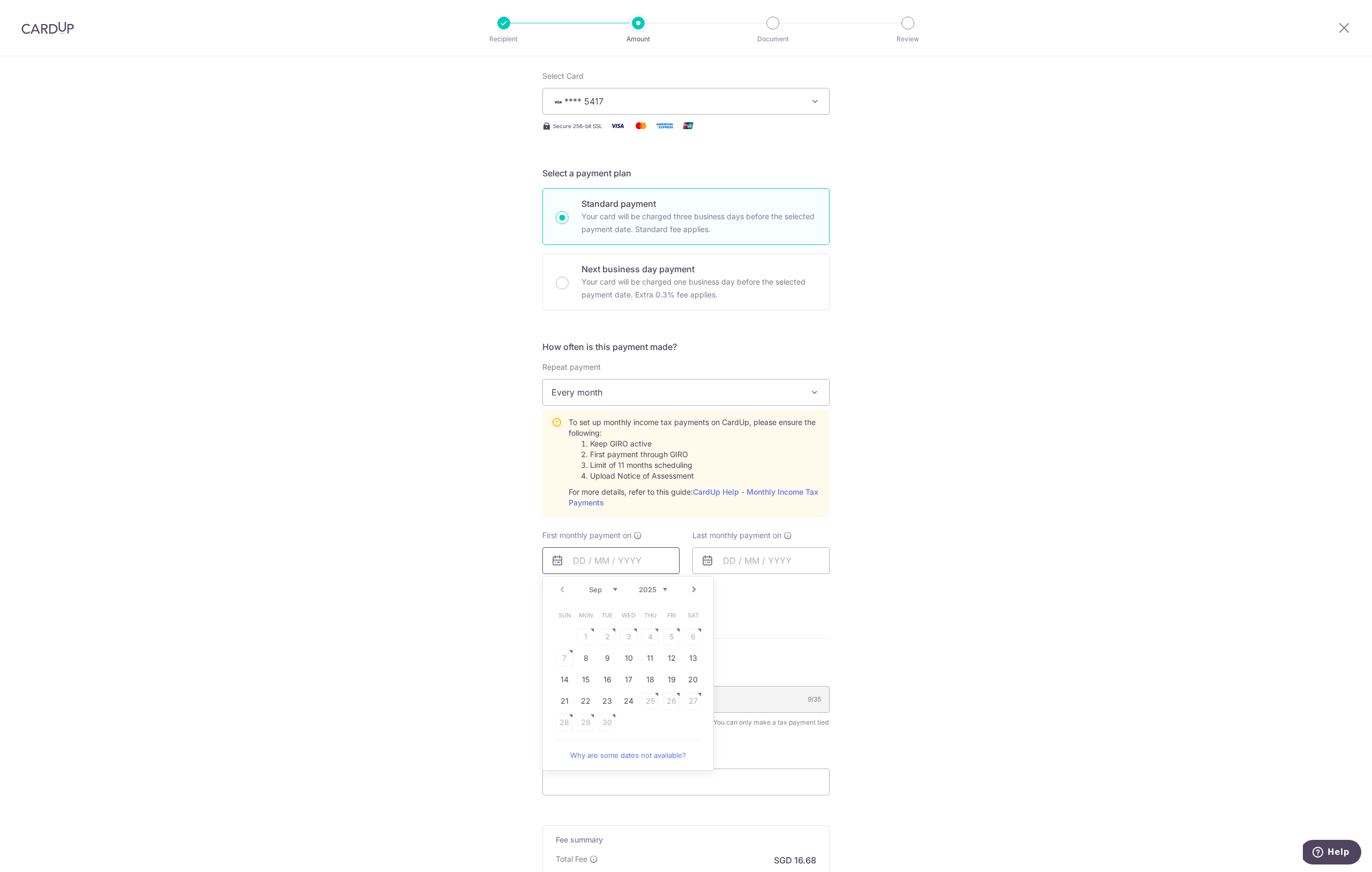
scroll to position [175, 0]
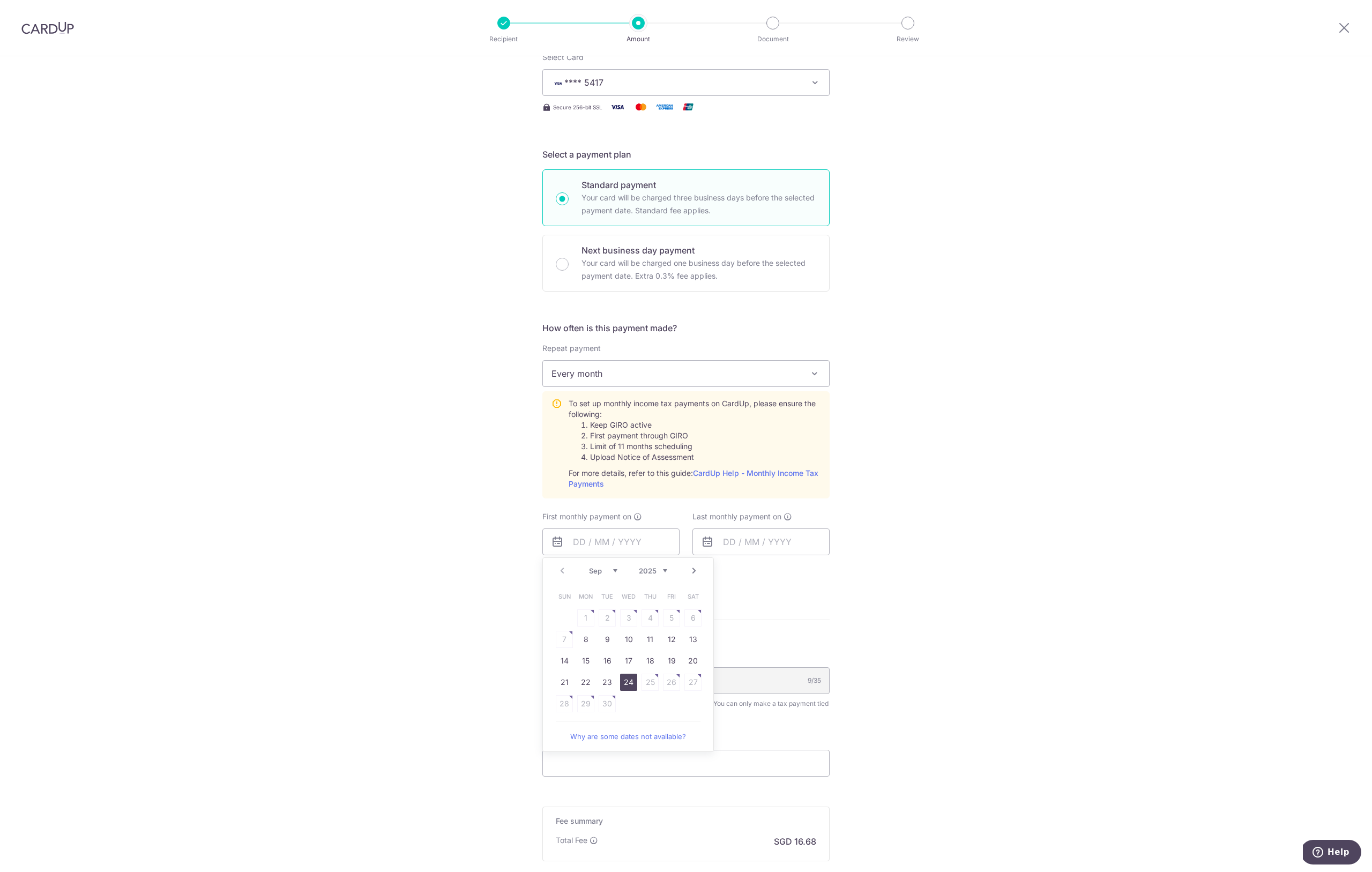
click at [627, 680] on link "24" at bounding box center [629, 682] width 17 height 17
type input "24/09/2025"
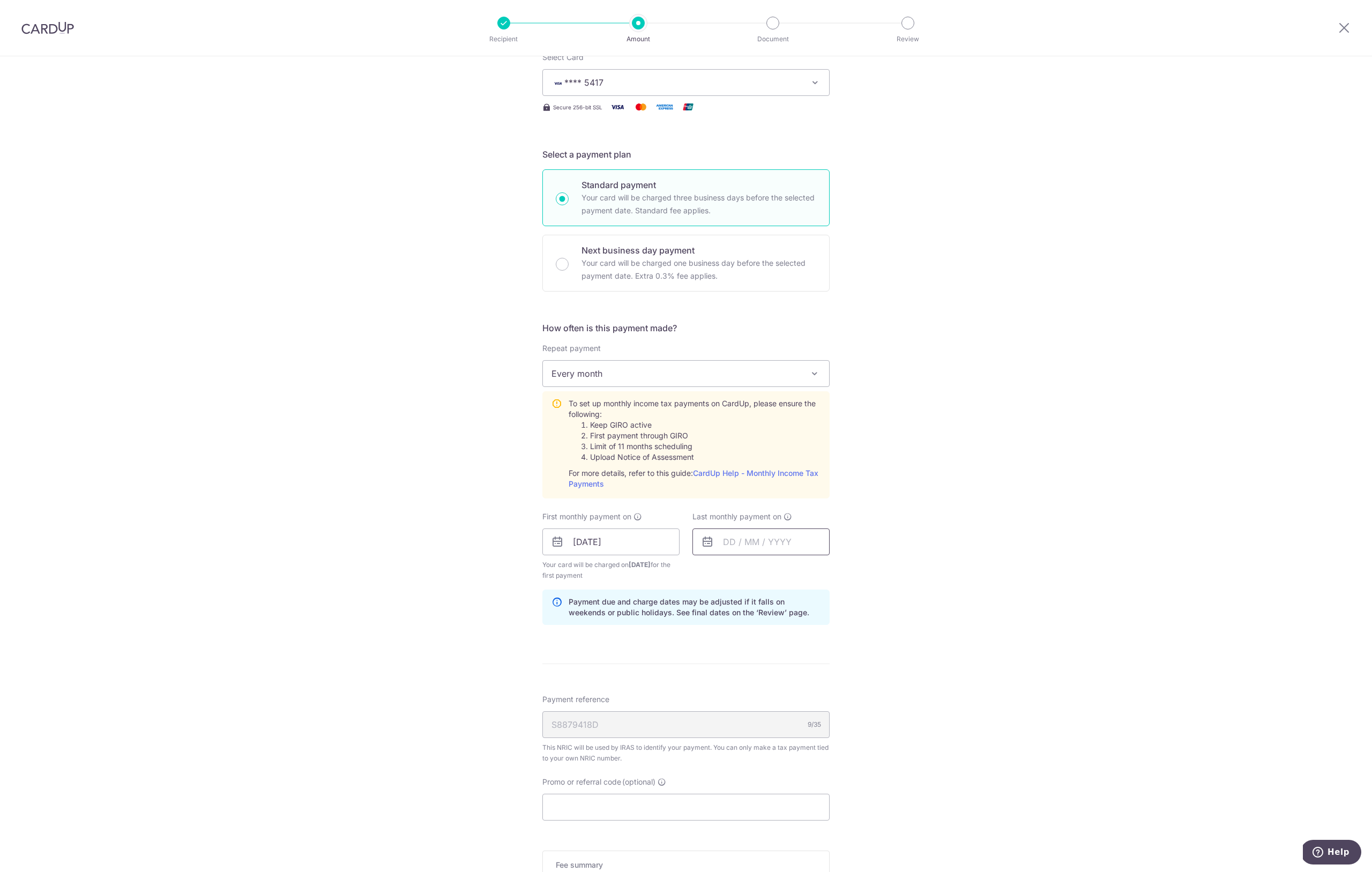
click at [738, 543] on input "text" at bounding box center [761, 542] width 137 height 27
click at [846, 572] on link "Next" at bounding box center [843, 571] width 13 height 13
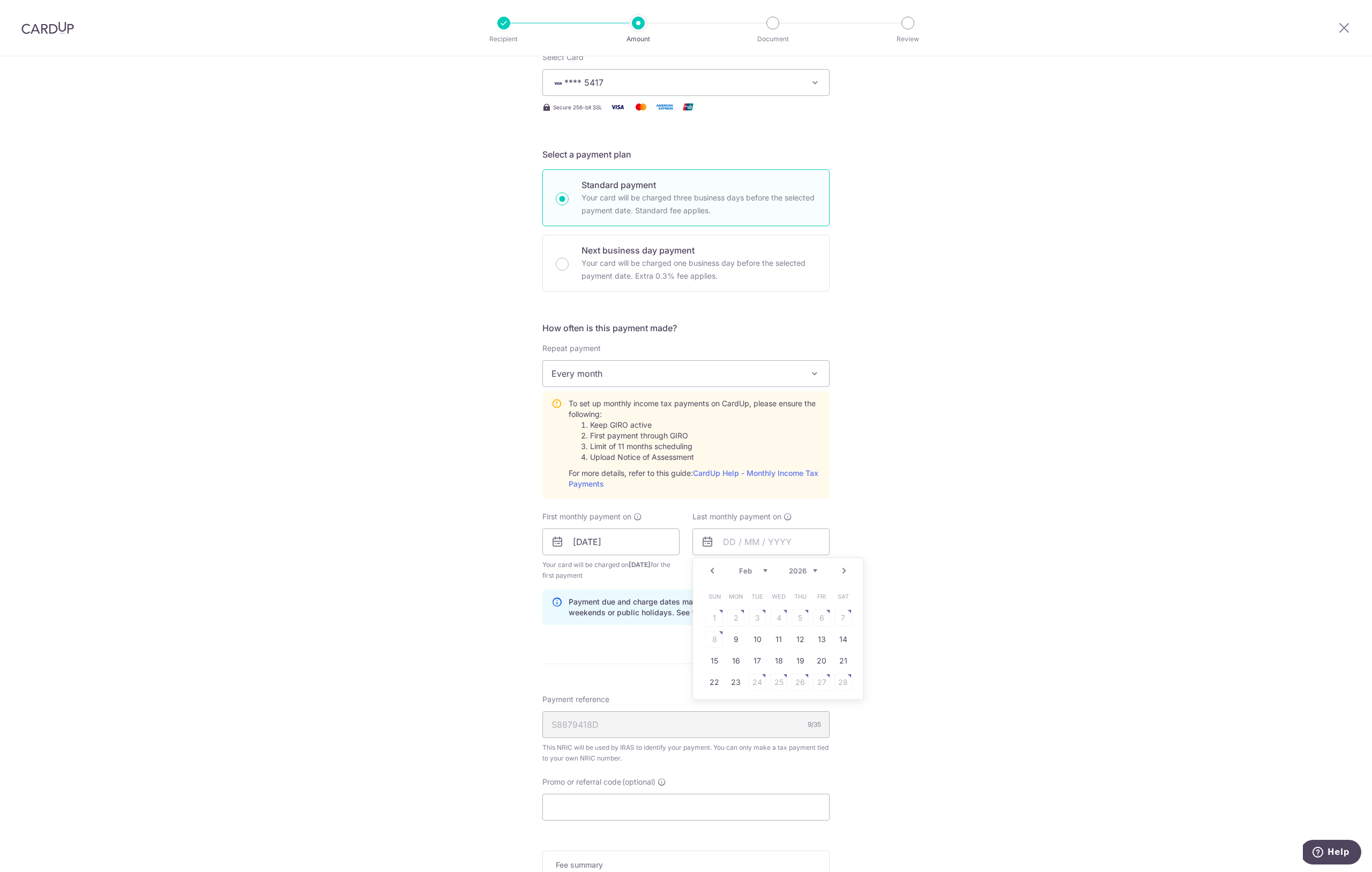
click at [846, 572] on link "Next" at bounding box center [843, 571] width 13 height 13
click at [782, 685] on link "25" at bounding box center [778, 682] width 17 height 17
type input "25/03/2026"
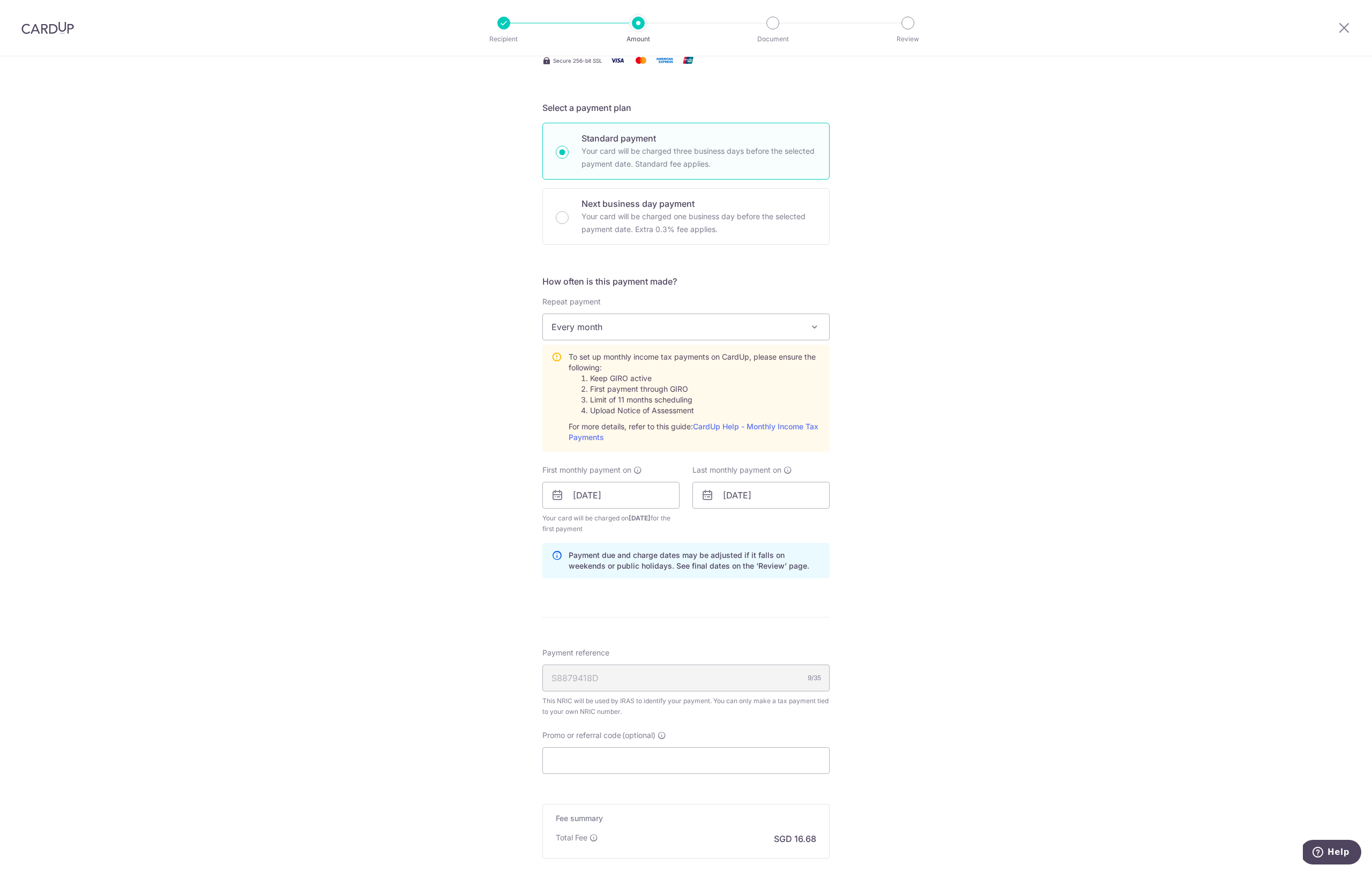
scroll to position [232, 0]
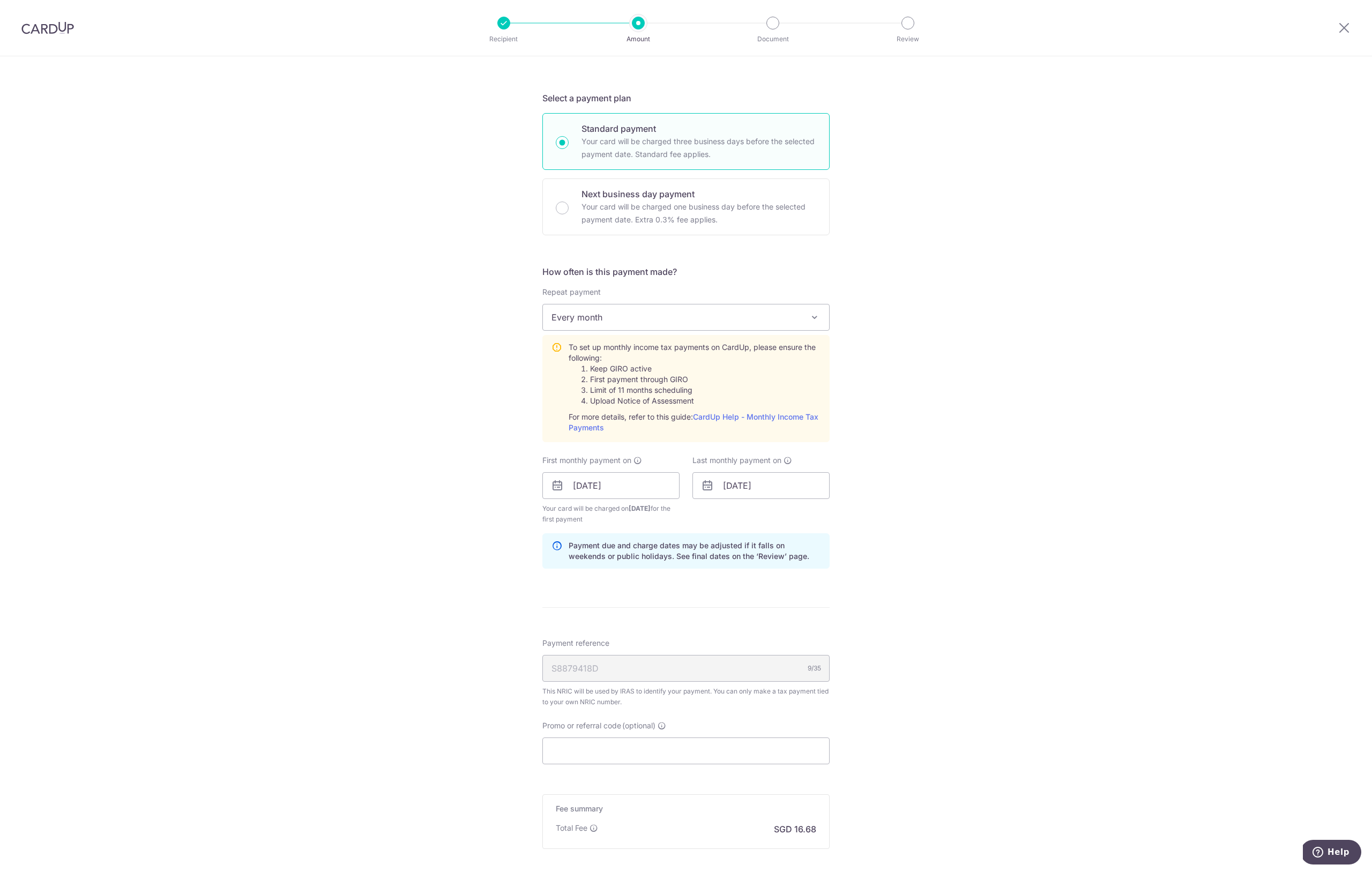
click at [593, 667] on div "S8879418D 9/35" at bounding box center [686, 668] width 287 height 27
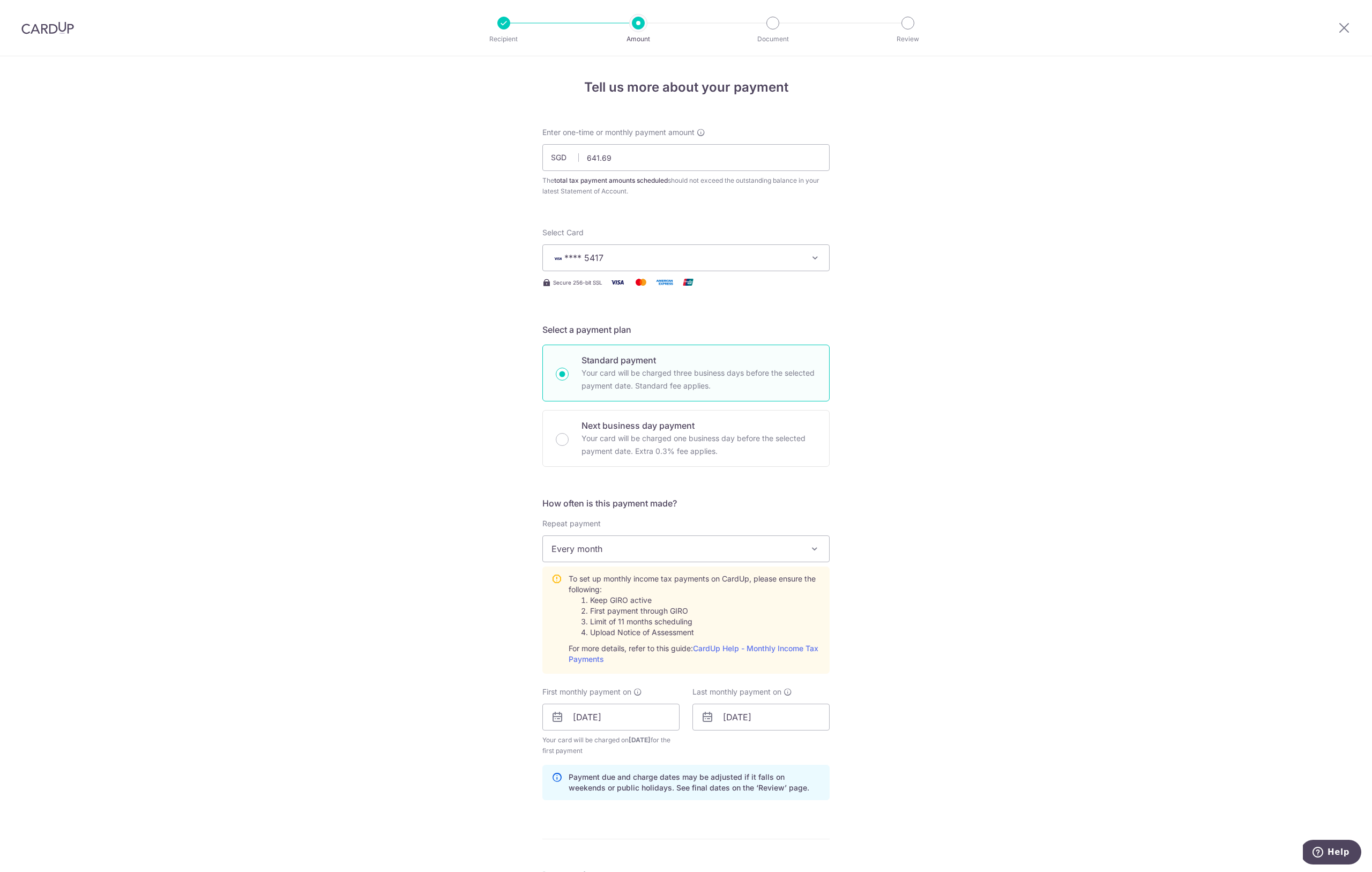
scroll to position [0, 0]
click at [61, 32] on img at bounding box center [47, 27] width 53 height 13
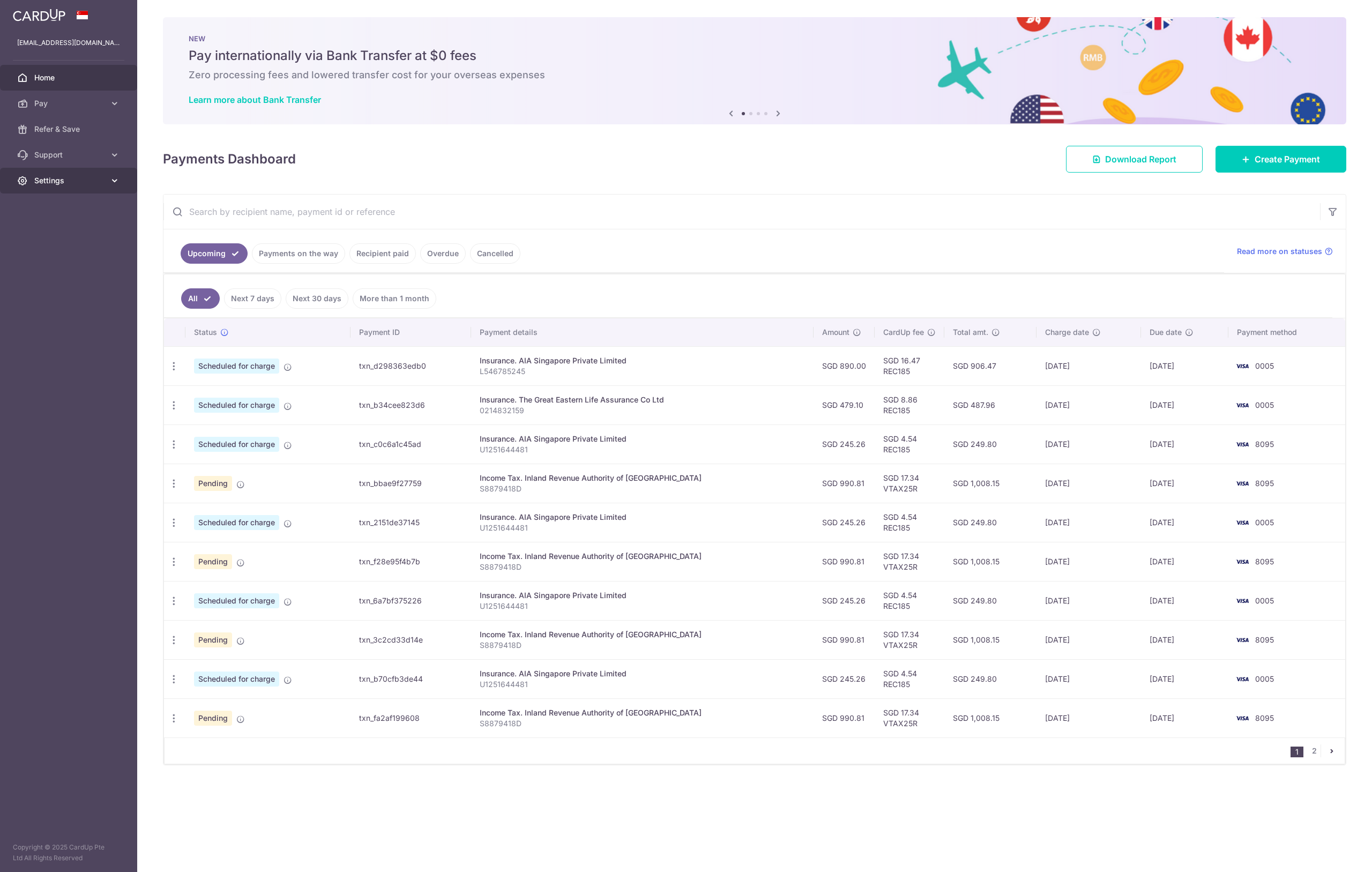
click at [82, 187] on link "Settings" at bounding box center [69, 181] width 137 height 25
click at [49, 233] on span "Logout" at bounding box center [70, 232] width 71 height 11
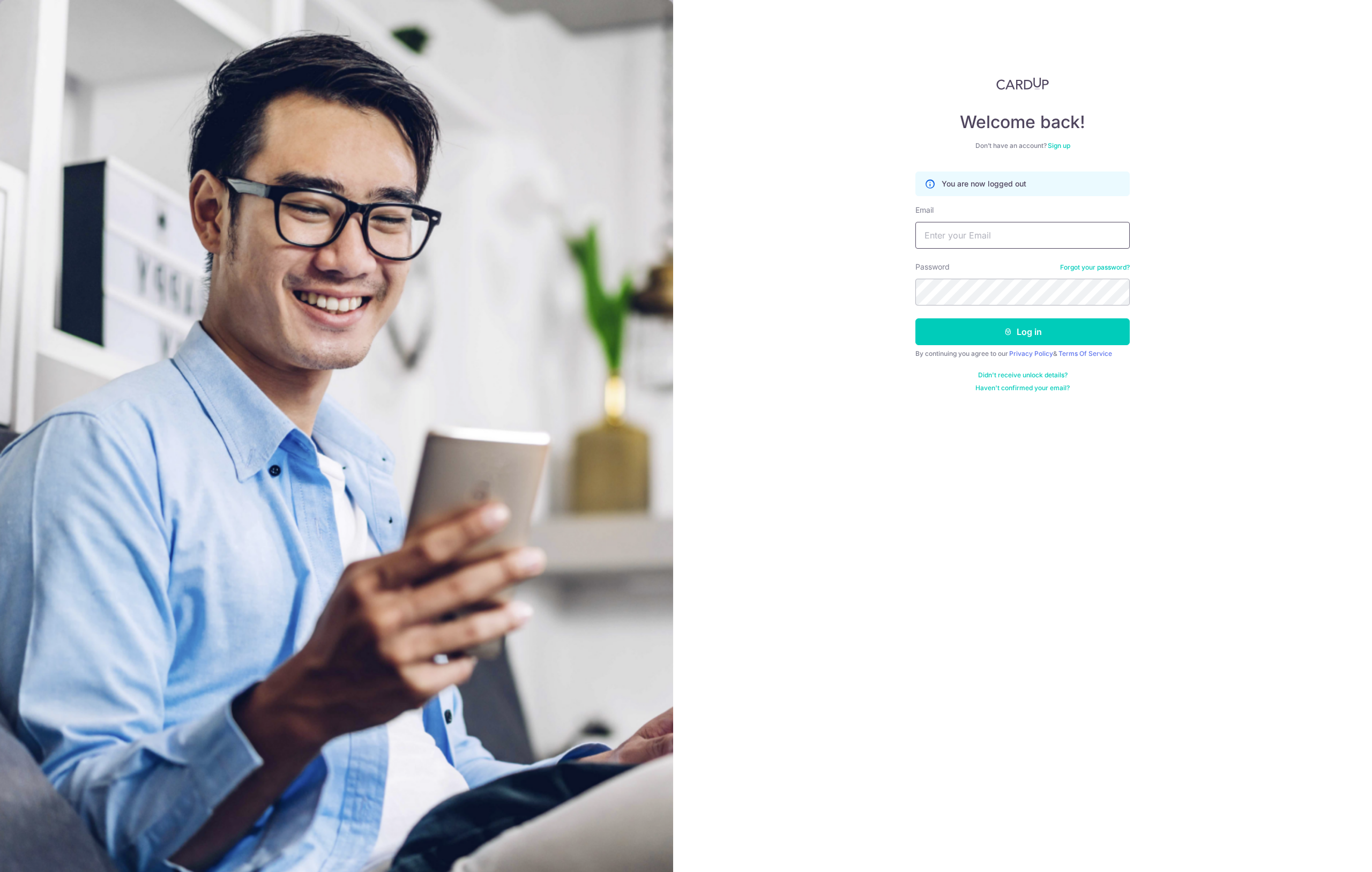
type input "k"
type input "[EMAIL_ADDRESS][DOMAIN_NAME]"
click at [1022, 332] on button "Log in" at bounding box center [1023, 332] width 215 height 27
